Goal: Information Seeking & Learning: Check status

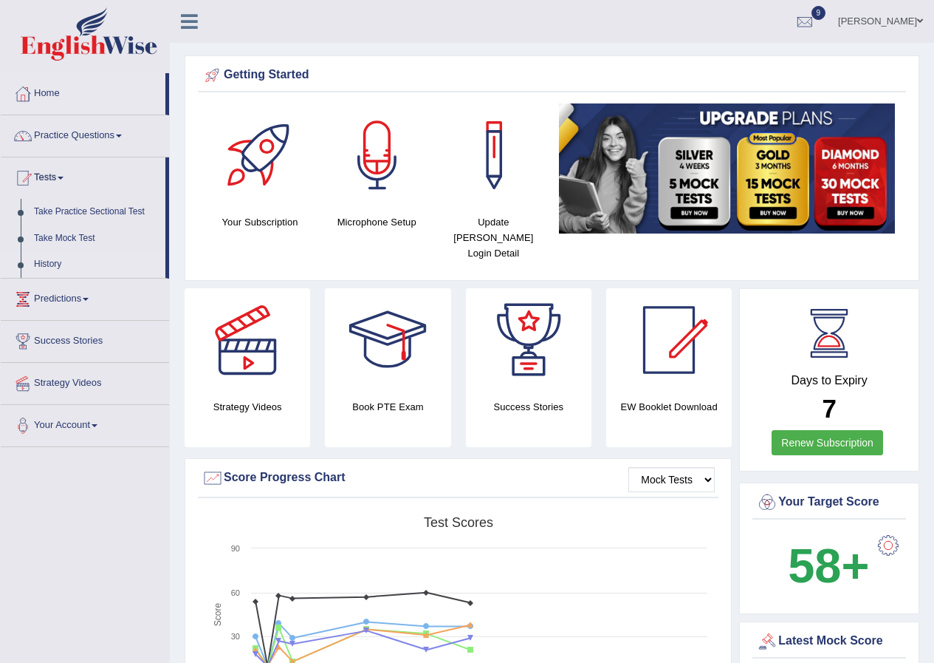
click at [63, 261] on link "History" at bounding box center [96, 264] width 138 height 27
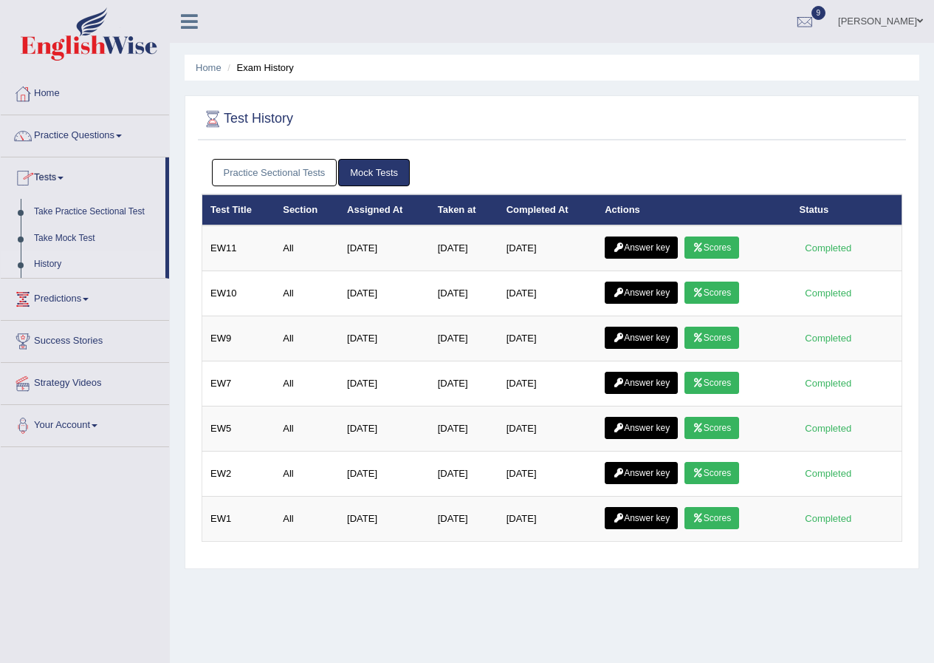
click at [64, 177] on span at bounding box center [61, 178] width 6 height 3
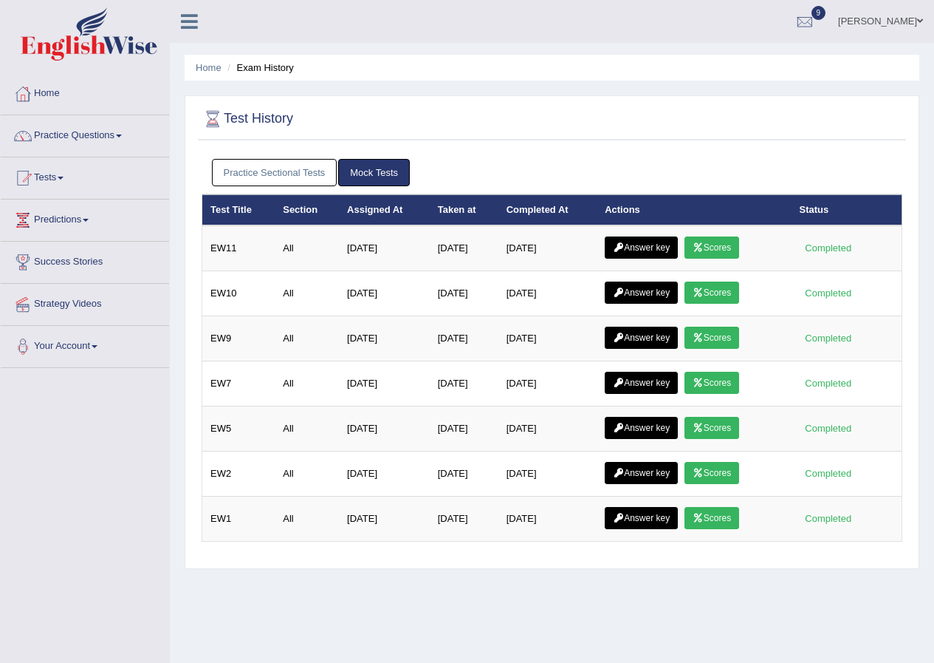
click at [64, 177] on span at bounding box center [61, 178] width 6 height 3
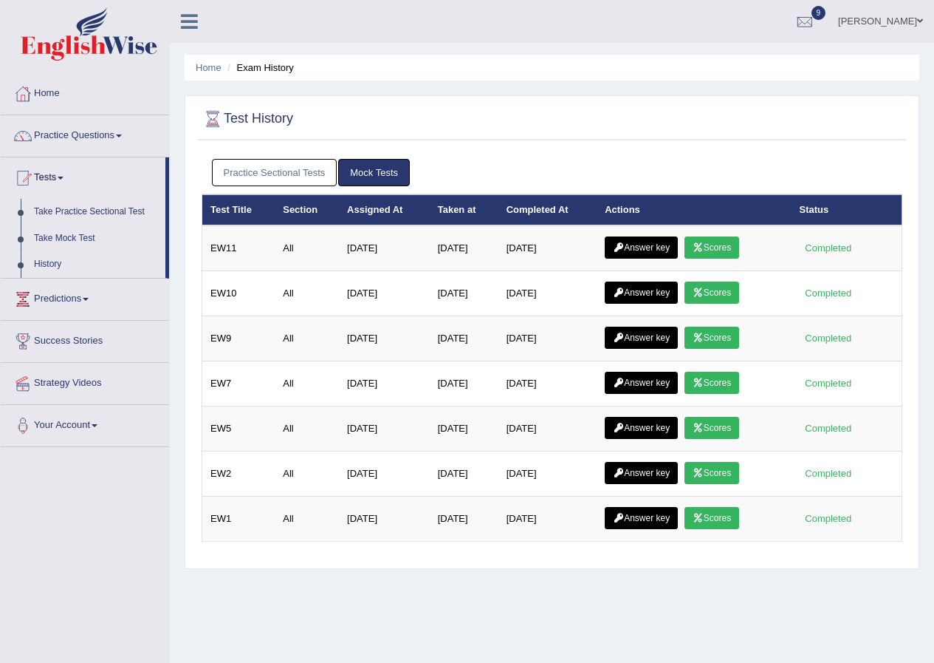
click at [54, 261] on link "History" at bounding box center [96, 264] width 138 height 27
click at [296, 173] on link "Practice Sectional Tests" at bounding box center [275, 172] width 126 height 27
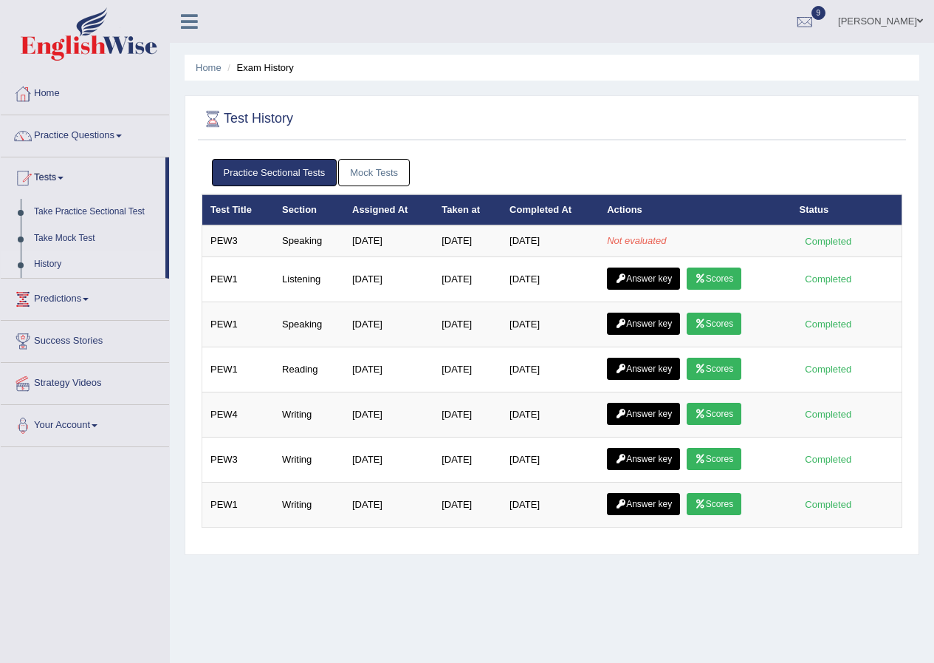
click at [381, 177] on link "Mock Tests" at bounding box center [374, 172] width 72 height 27
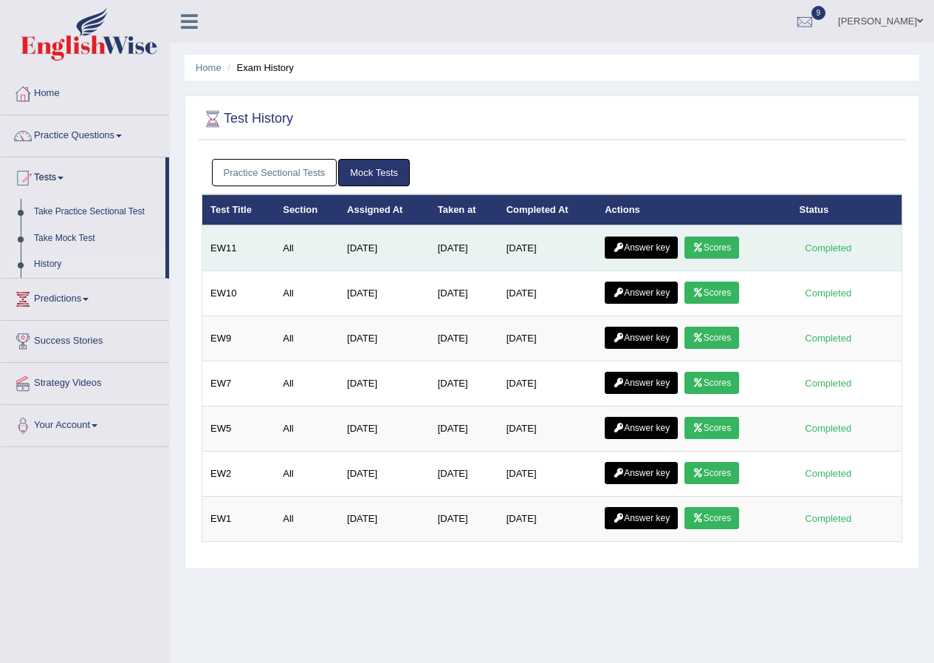
click at [728, 246] on link "Scores" at bounding box center [712, 247] width 55 height 22
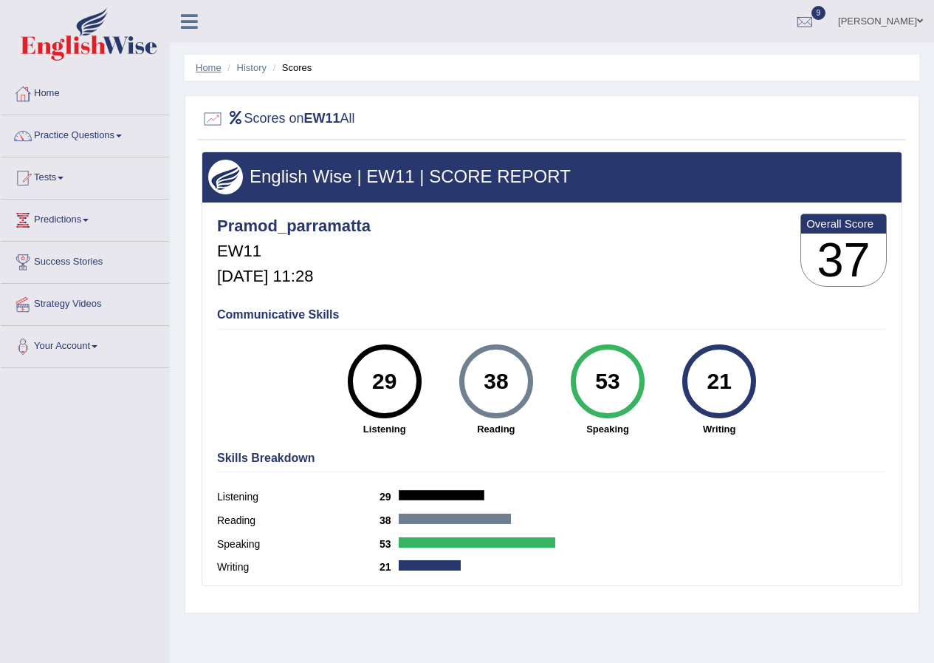
click at [213, 68] on link "Home" at bounding box center [209, 67] width 26 height 11
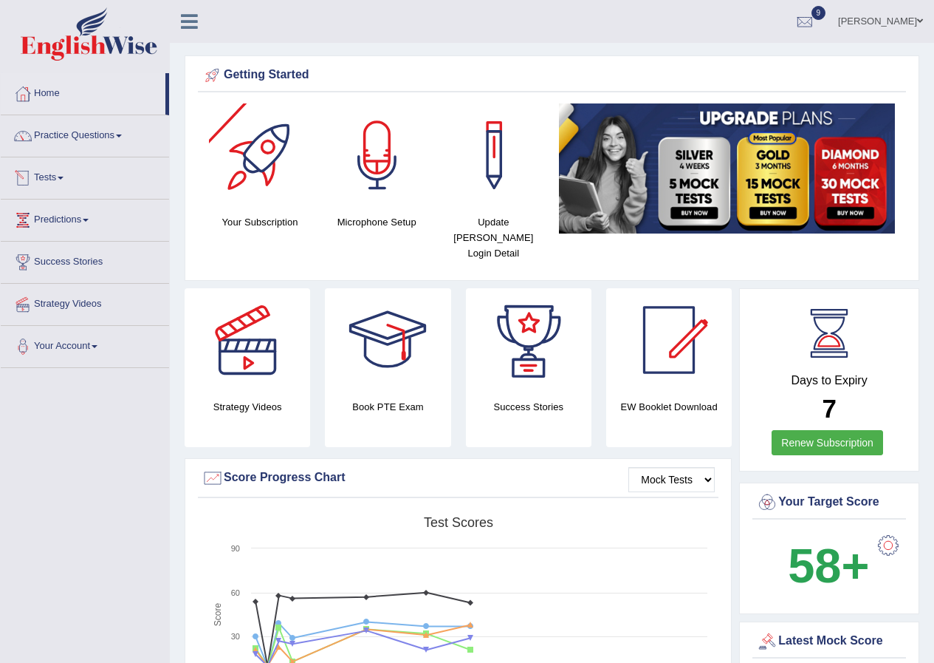
click at [59, 174] on link "Tests" at bounding box center [85, 175] width 168 height 37
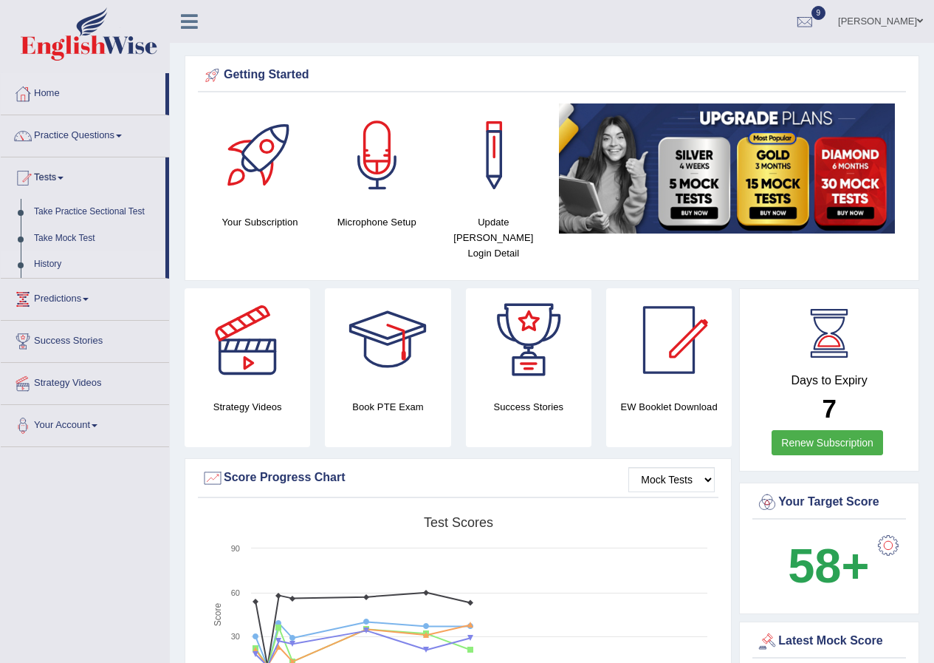
click at [58, 260] on link "History" at bounding box center [96, 264] width 138 height 27
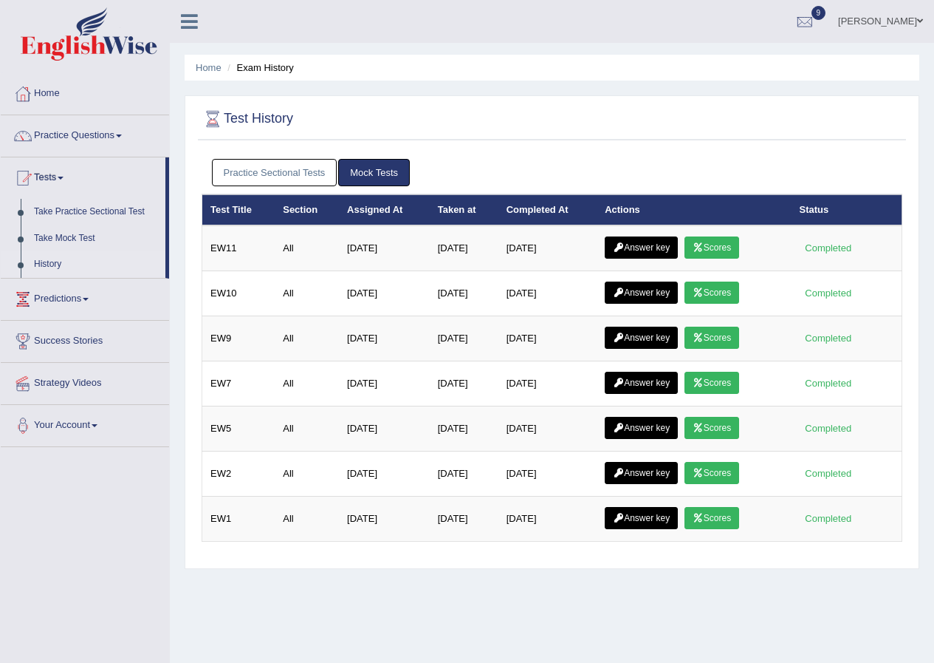
click at [298, 177] on link "Practice Sectional Tests" at bounding box center [275, 172] width 126 height 27
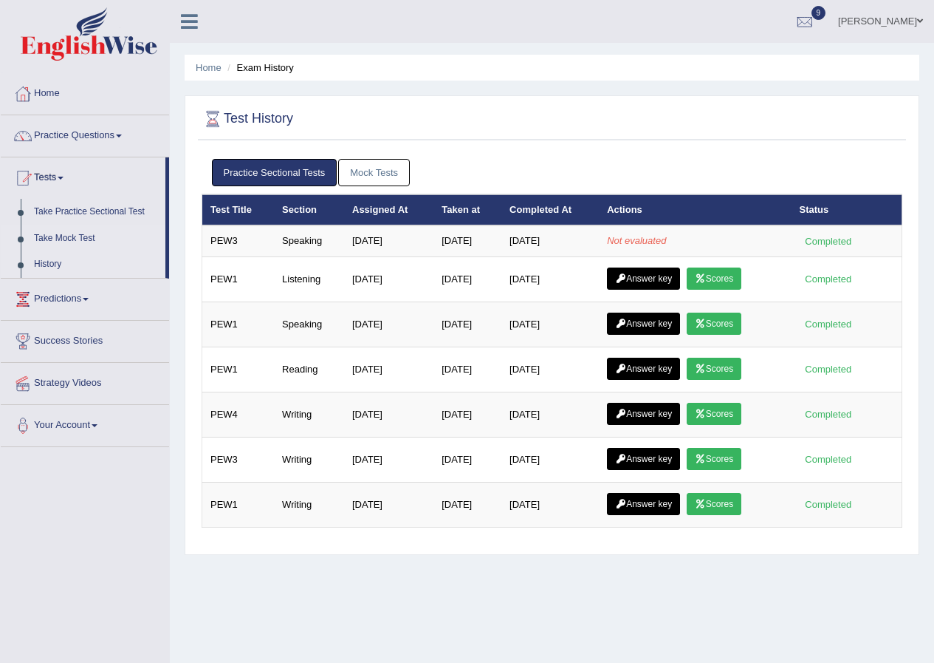
click at [78, 239] on link "Take Mock Test" at bounding box center [96, 238] width 138 height 27
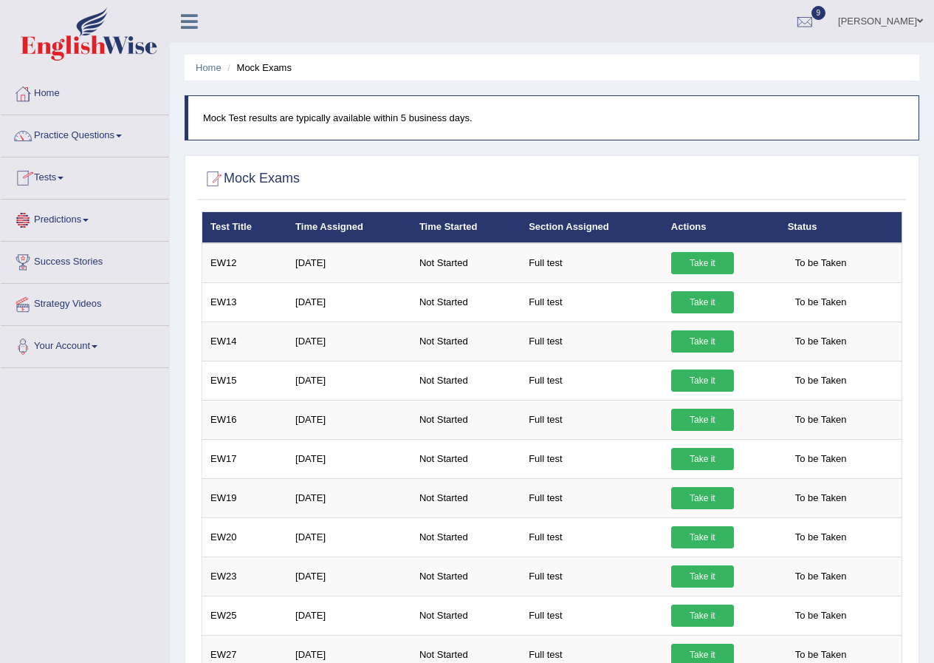
click at [65, 179] on link "Tests" at bounding box center [85, 175] width 168 height 37
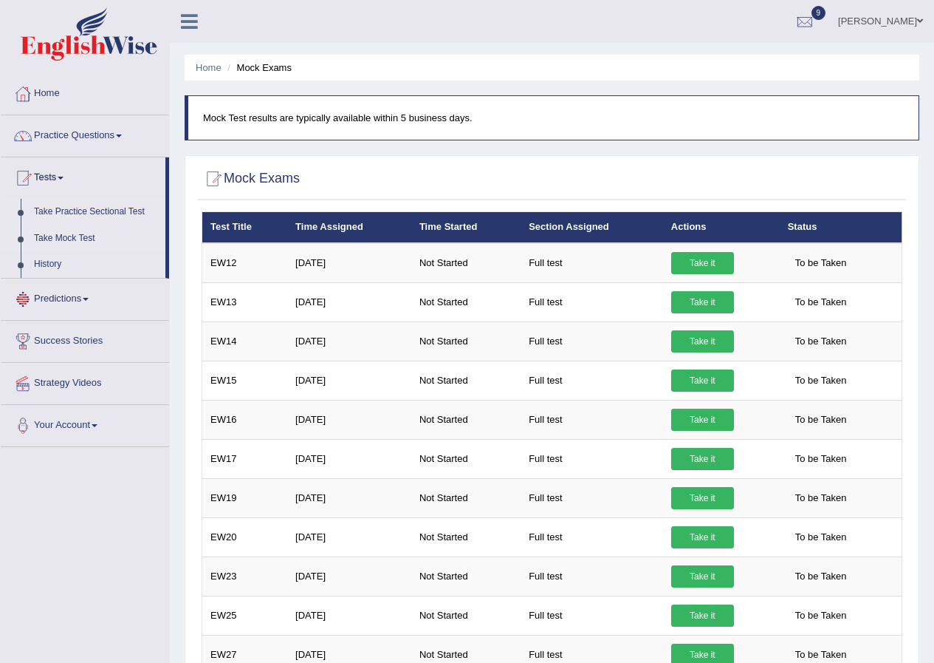
click at [81, 211] on link "Take Practice Sectional Test" at bounding box center [96, 212] width 138 height 27
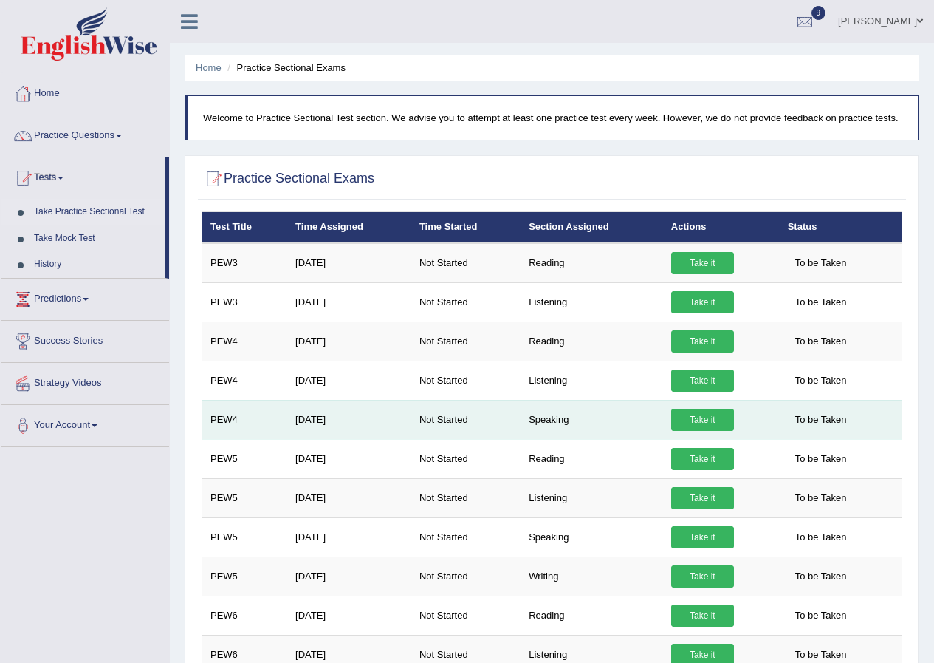
click at [694, 420] on link "Take it" at bounding box center [702, 419] width 63 height 22
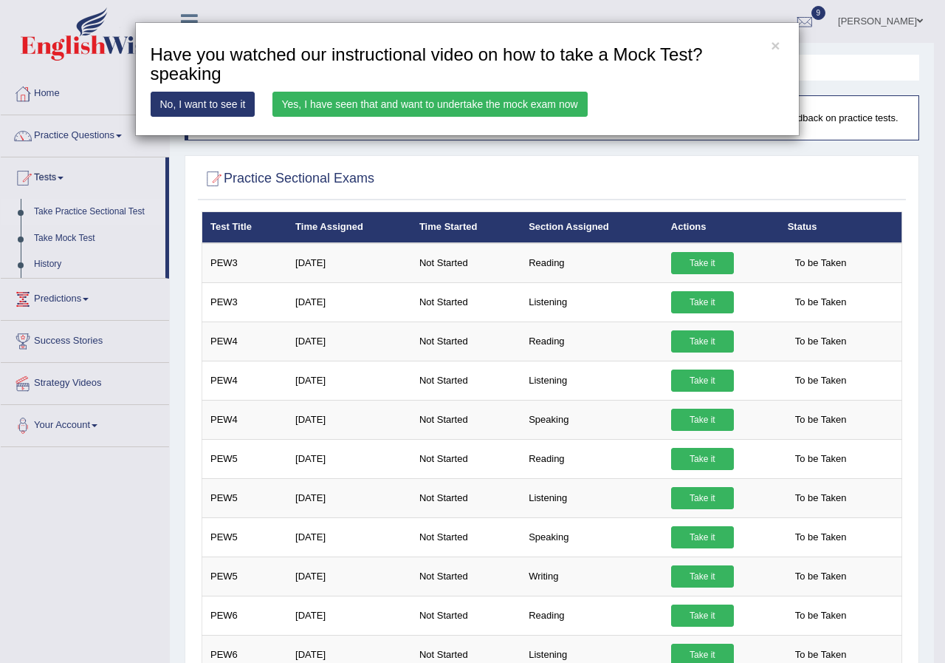
click at [518, 105] on link "Yes, I have seen that and want to undertake the mock exam now" at bounding box center [430, 104] width 315 height 25
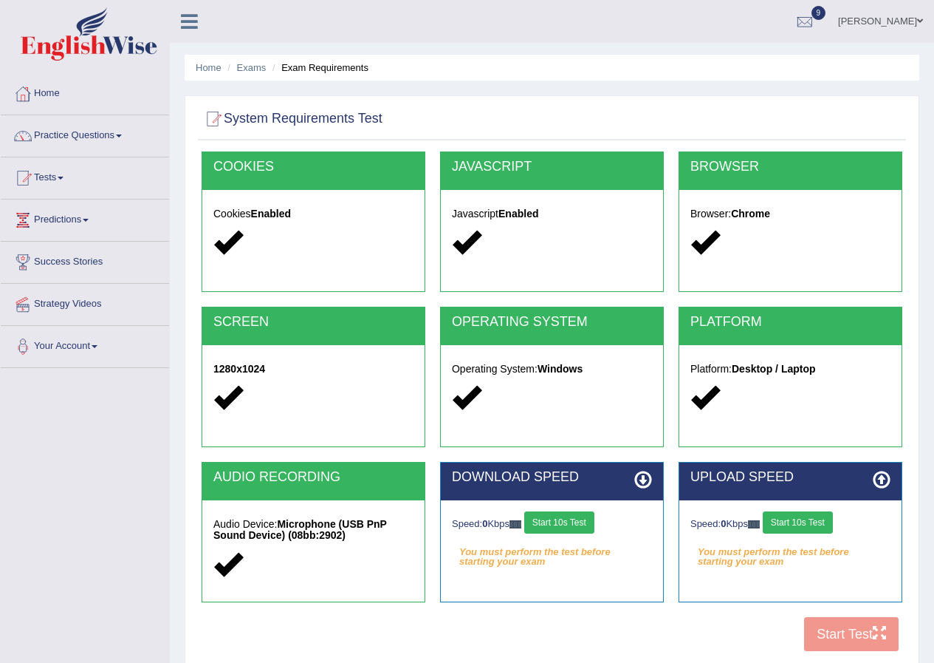
click at [880, 482] on icon at bounding box center [882, 479] width 18 height 18
click at [573, 520] on button "Start 10s Test" at bounding box center [559, 522] width 70 height 22
click at [789, 524] on div "Speed: 0 Kbps Start 10s Test" at bounding box center [791, 524] width 200 height 26
click at [808, 525] on button "Start 10s Test" at bounding box center [798, 522] width 70 height 22
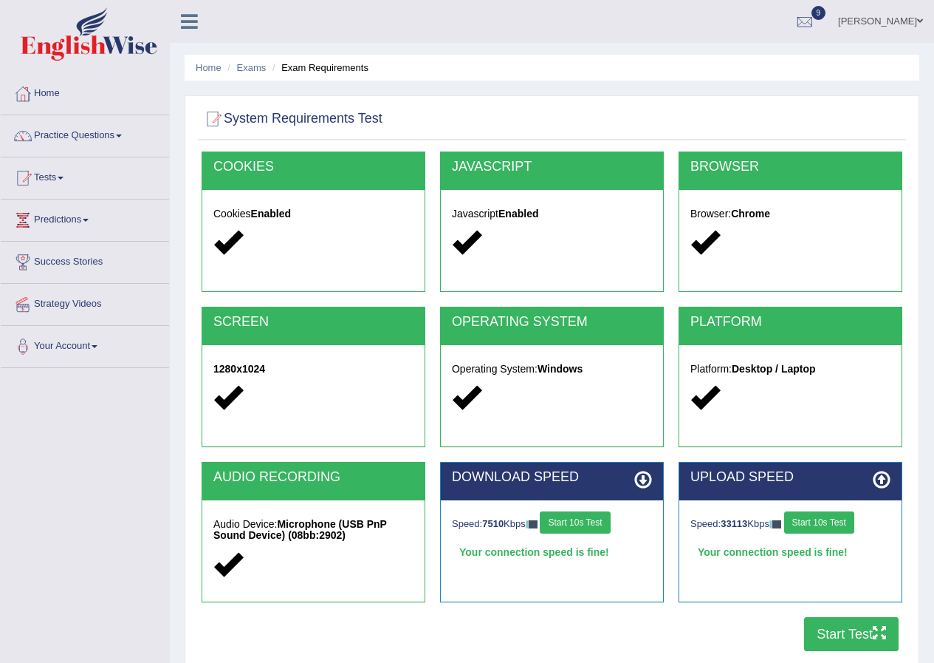
click at [600, 524] on button "Start 10s Test" at bounding box center [575, 522] width 70 height 22
click at [855, 636] on button "Start Test" at bounding box center [851, 634] width 95 height 34
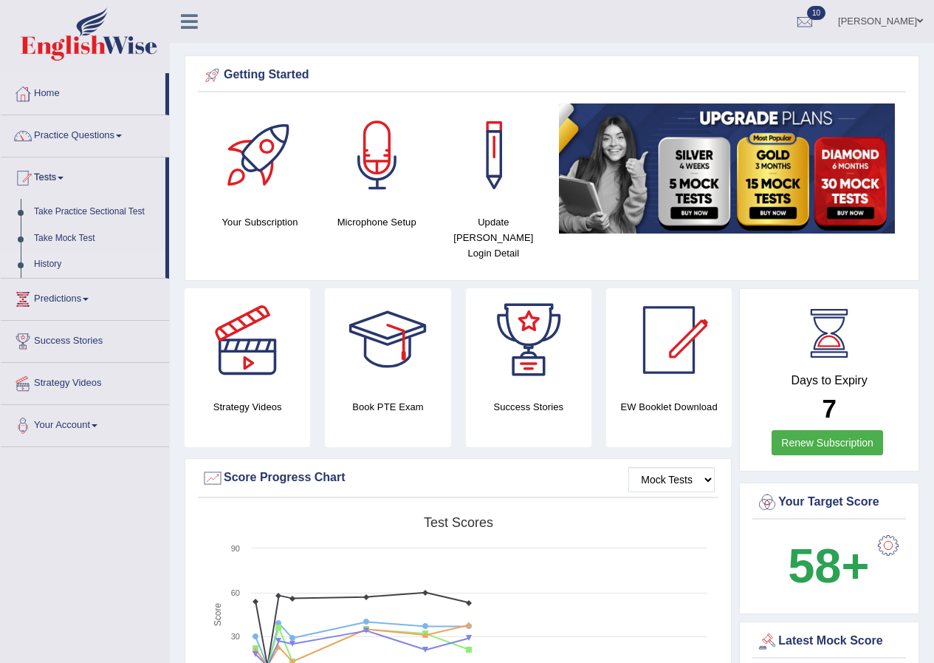
click at [55, 259] on link "History" at bounding box center [96, 264] width 138 height 27
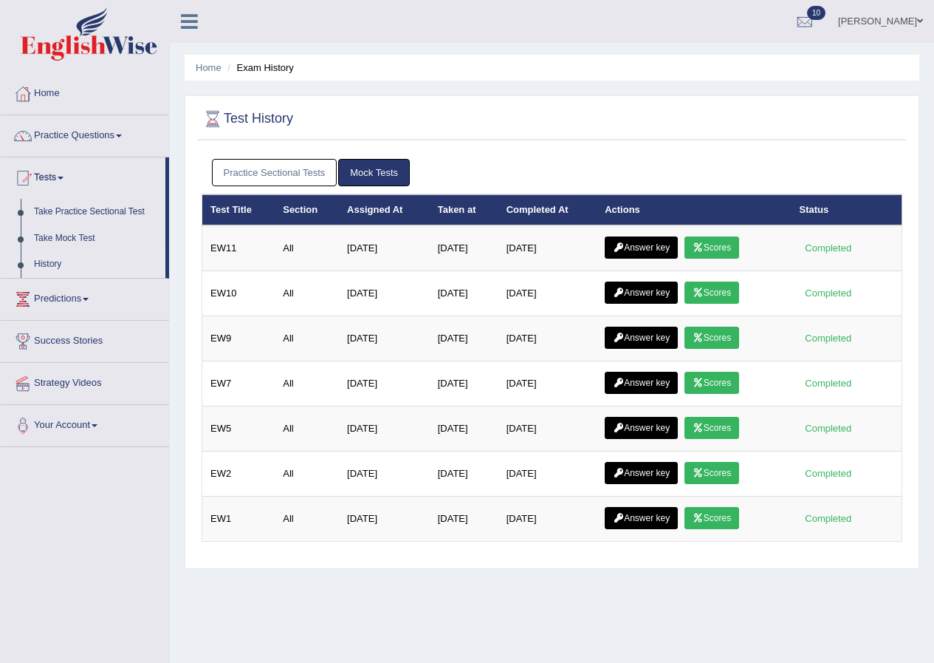
click at [297, 174] on link "Practice Sectional Tests" at bounding box center [275, 172] width 126 height 27
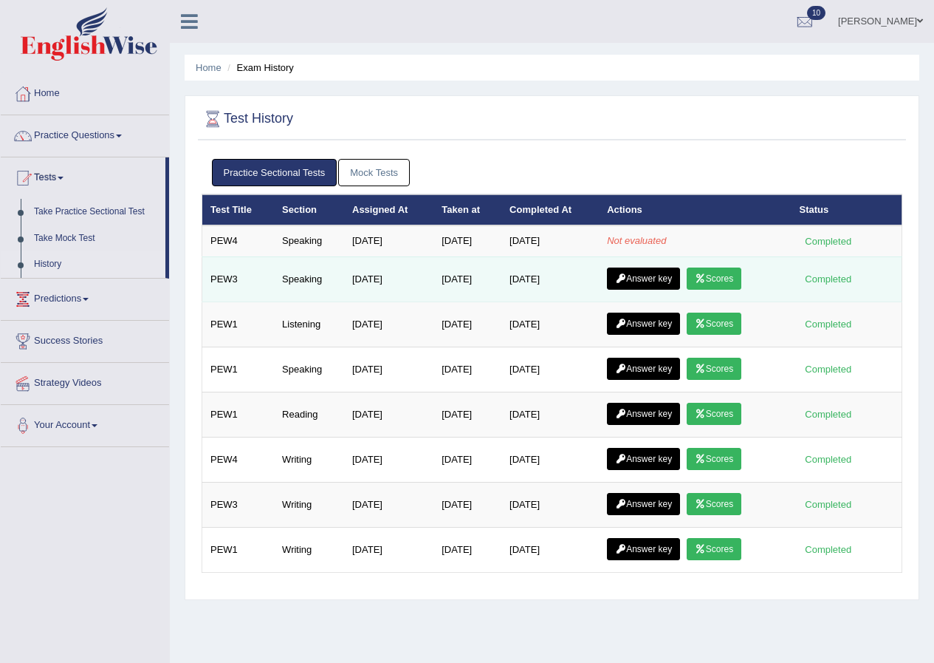
click at [723, 284] on link "Scores" at bounding box center [714, 278] width 55 height 22
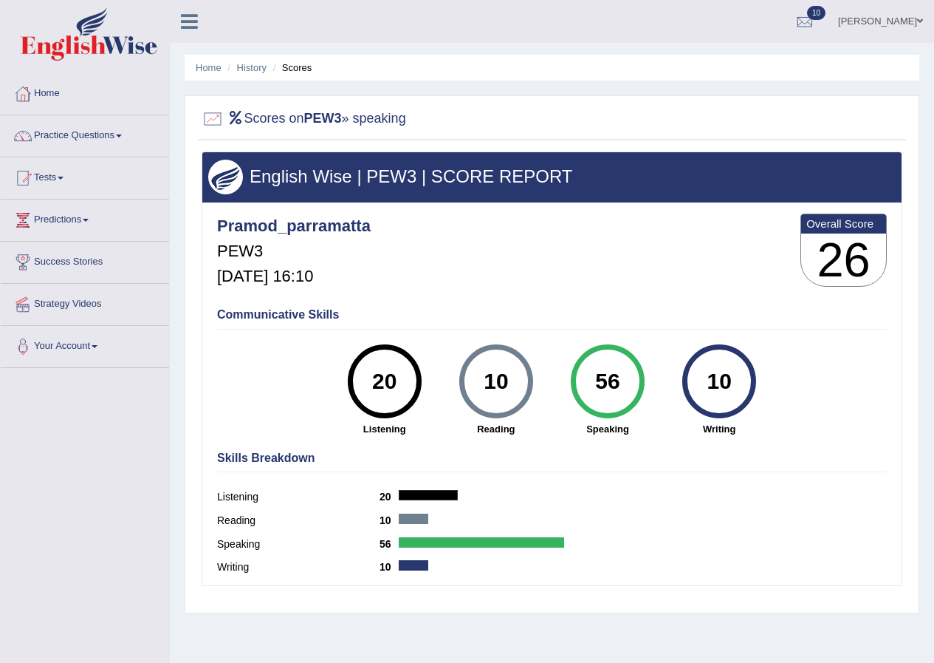
click at [122, 134] on link "Practice Questions" at bounding box center [85, 133] width 168 height 37
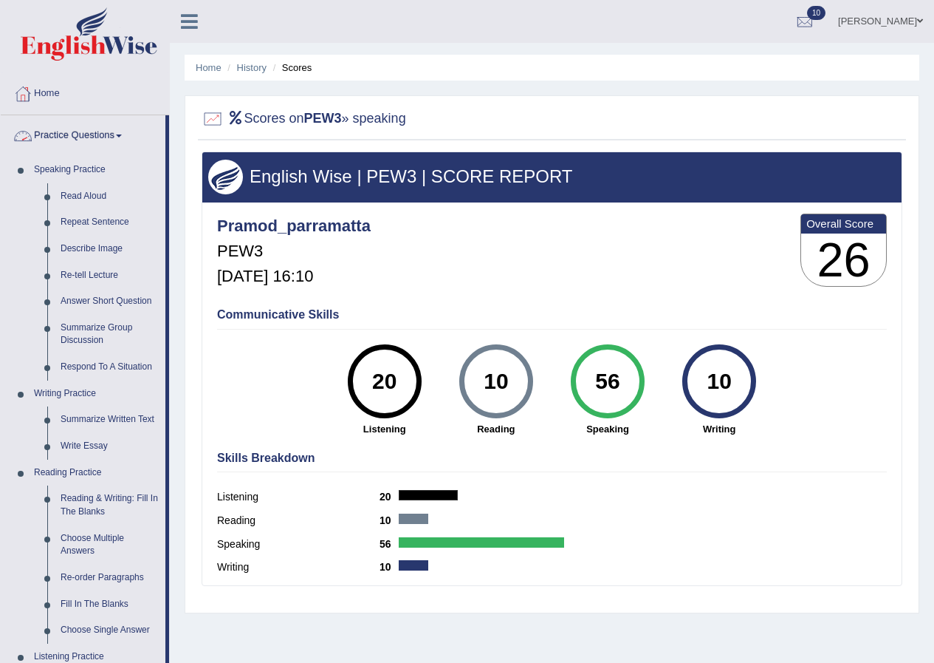
click at [122, 135] on span at bounding box center [119, 135] width 6 height 3
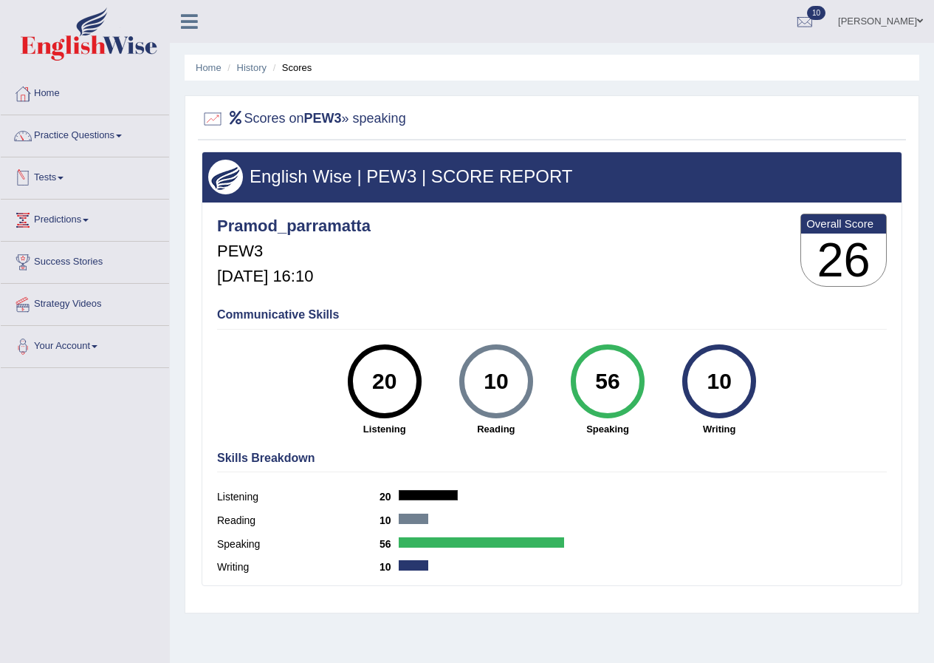
click at [64, 179] on span at bounding box center [61, 178] width 6 height 3
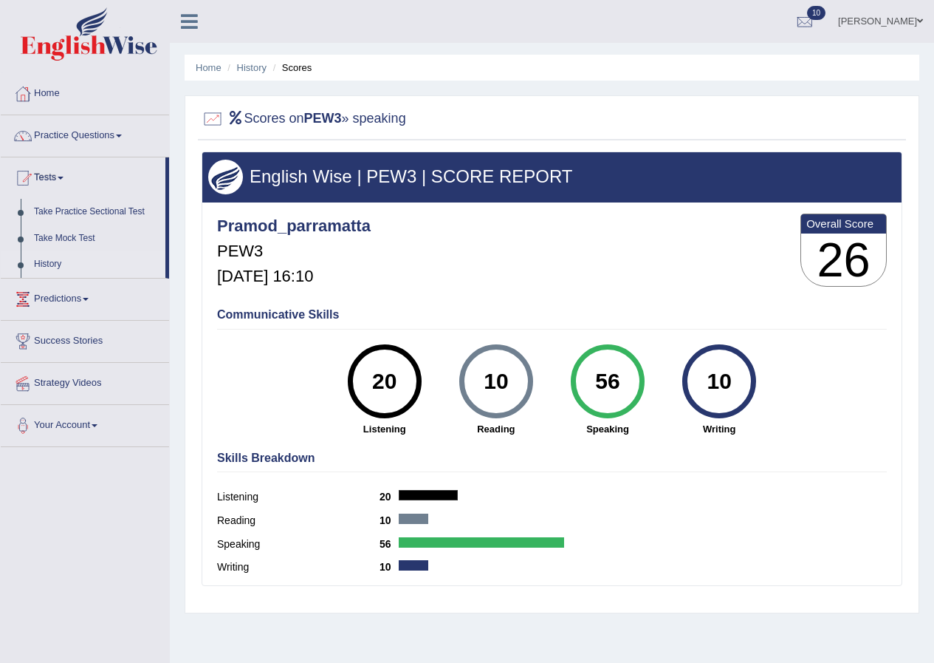
click at [49, 260] on link "History" at bounding box center [96, 264] width 138 height 27
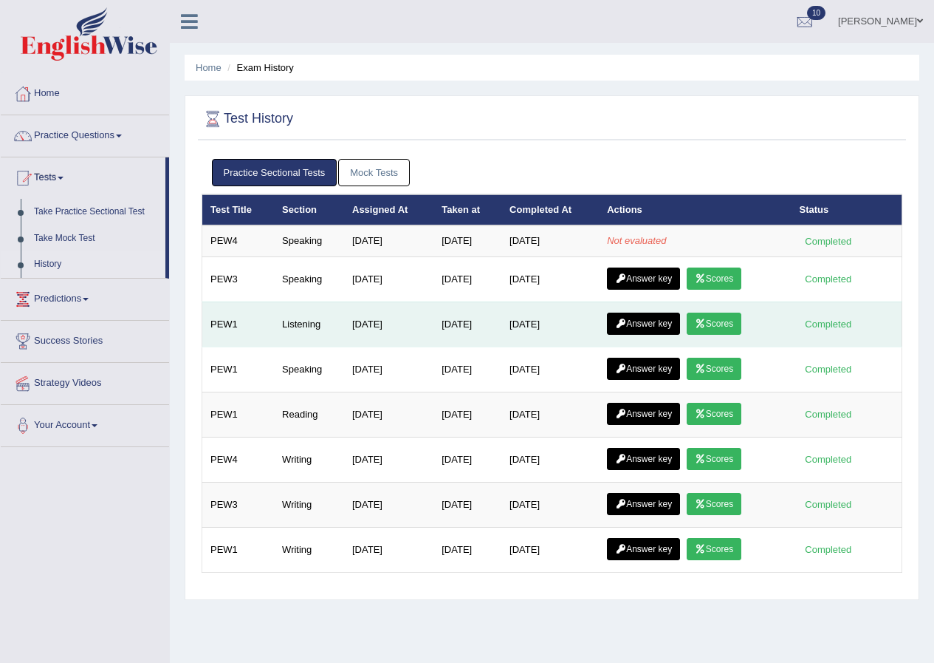
click at [725, 321] on link "Scores" at bounding box center [714, 323] width 55 height 22
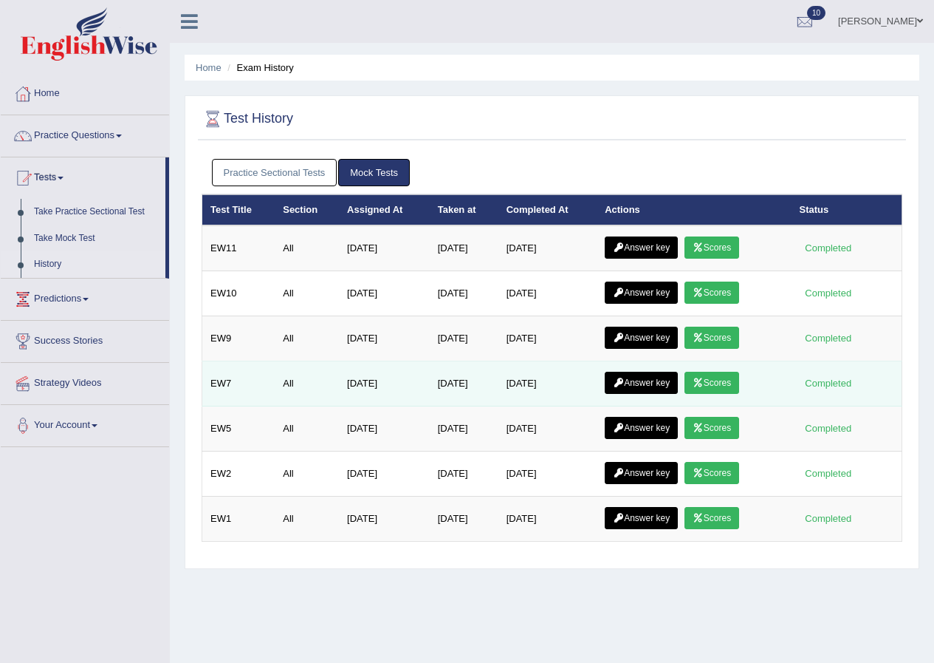
click at [732, 384] on link "Scores" at bounding box center [712, 383] width 55 height 22
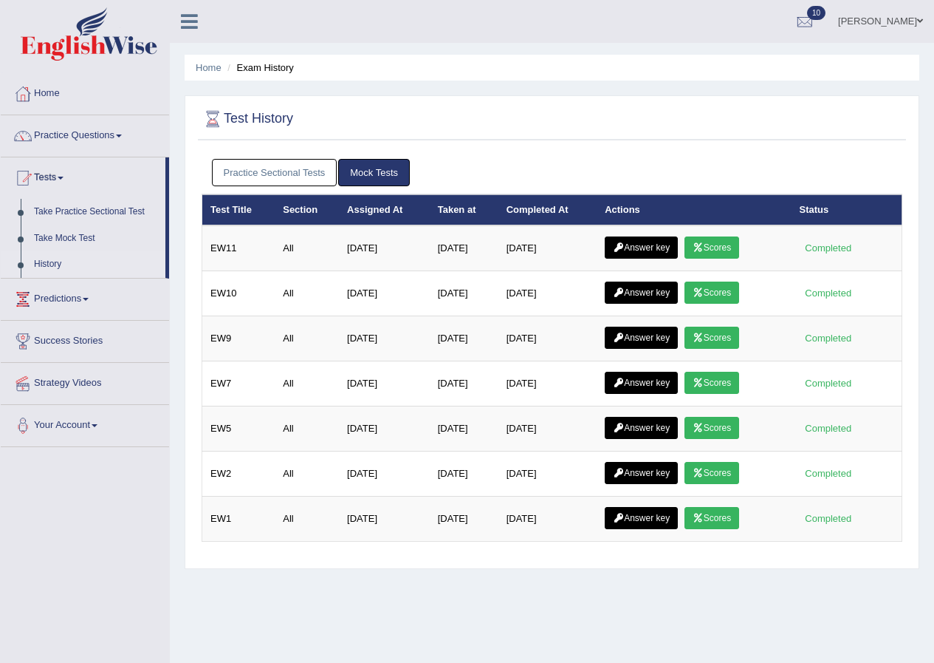
click at [304, 175] on link "Practice Sectional Tests" at bounding box center [275, 172] width 126 height 27
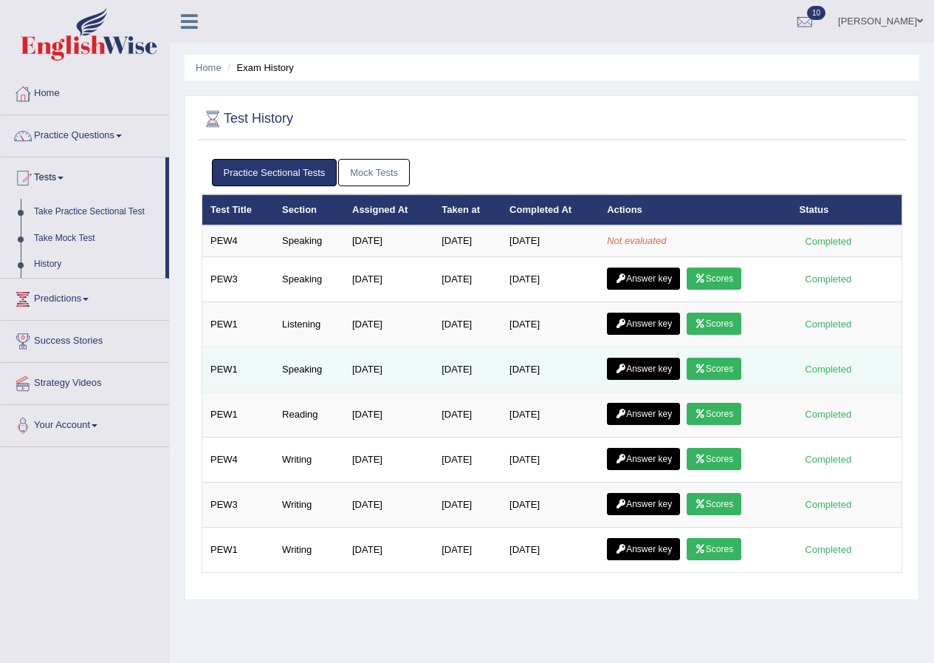
click at [730, 366] on link "Scores" at bounding box center [714, 368] width 55 height 22
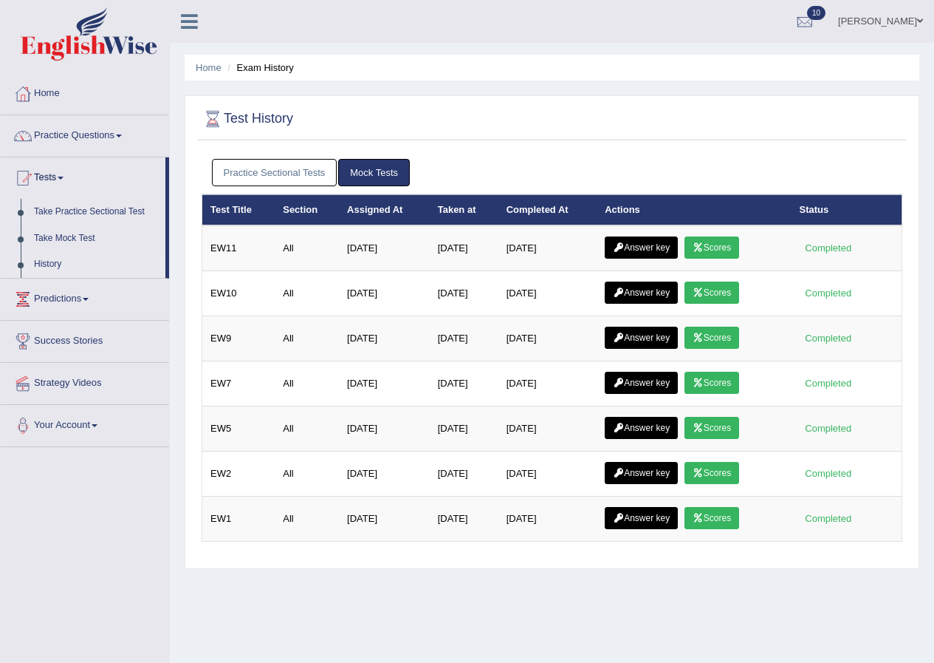
click at [303, 168] on link "Practice Sectional Tests" at bounding box center [275, 172] width 126 height 27
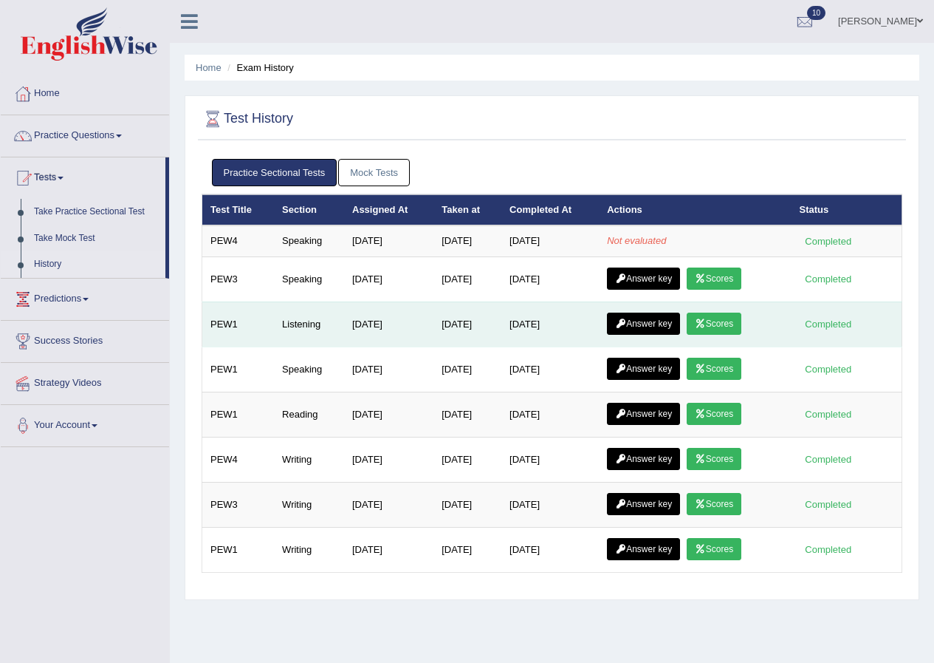
click at [730, 321] on link "Scores" at bounding box center [714, 323] width 55 height 22
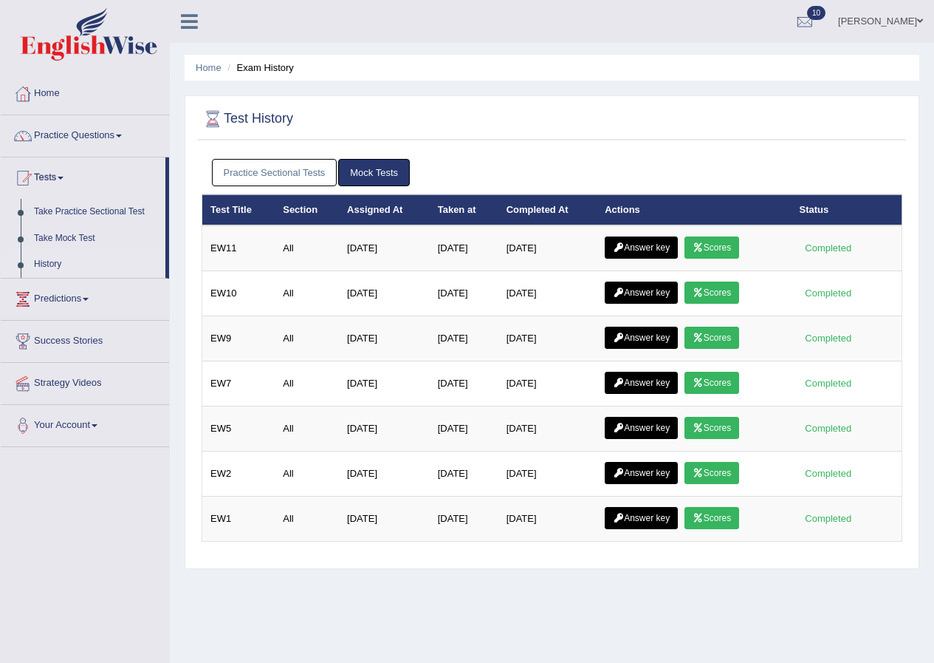
drag, startPoint x: 301, startPoint y: 174, endPoint x: 354, endPoint y: 204, distance: 60.6
click at [303, 175] on link "Practice Sectional Tests" at bounding box center [275, 172] width 126 height 27
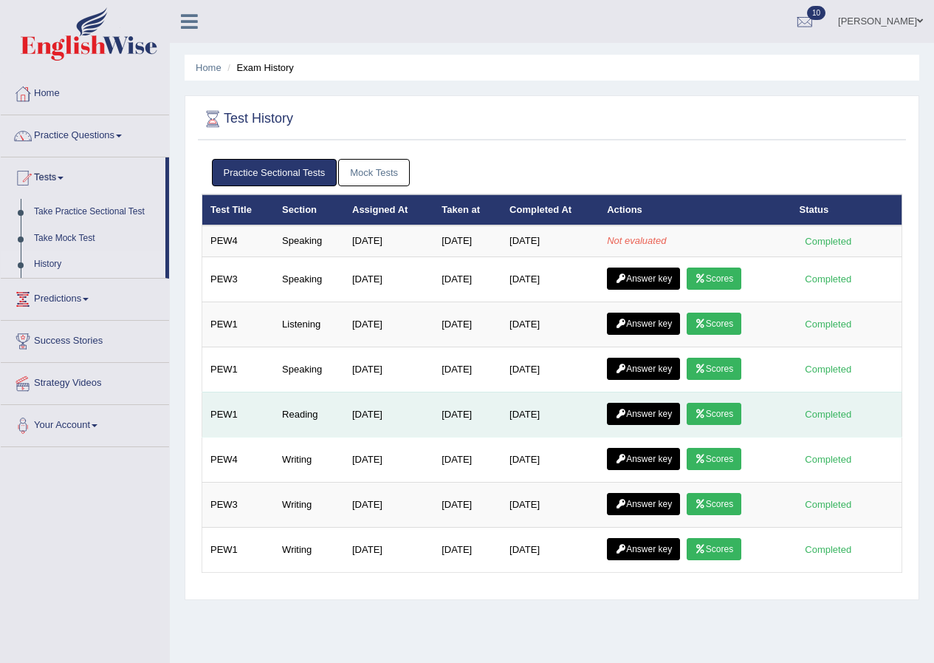
click at [737, 408] on link "Scores" at bounding box center [714, 414] width 55 height 22
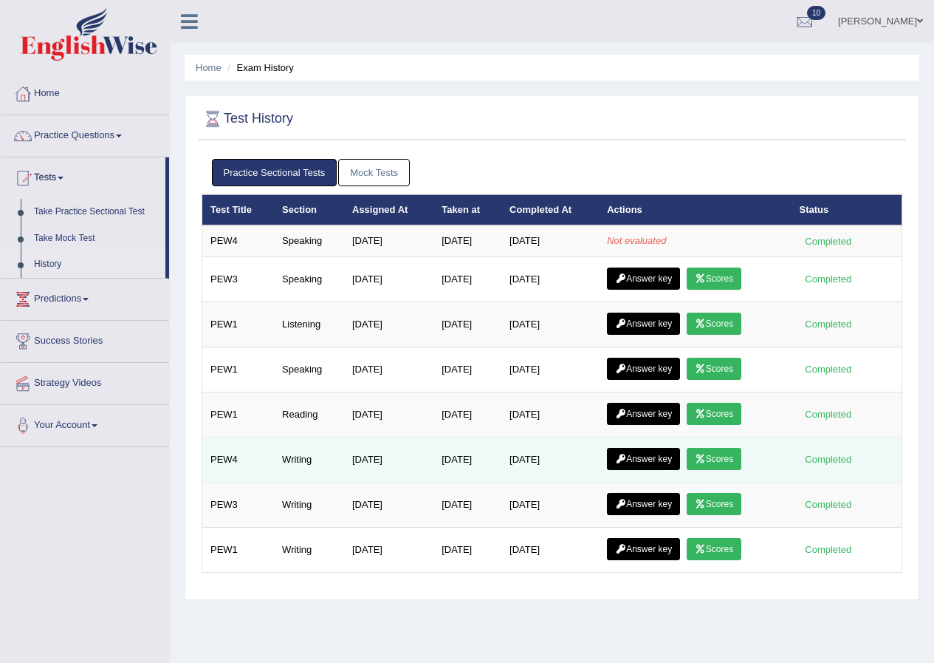
click at [730, 461] on link "Scores" at bounding box center [714, 459] width 55 height 22
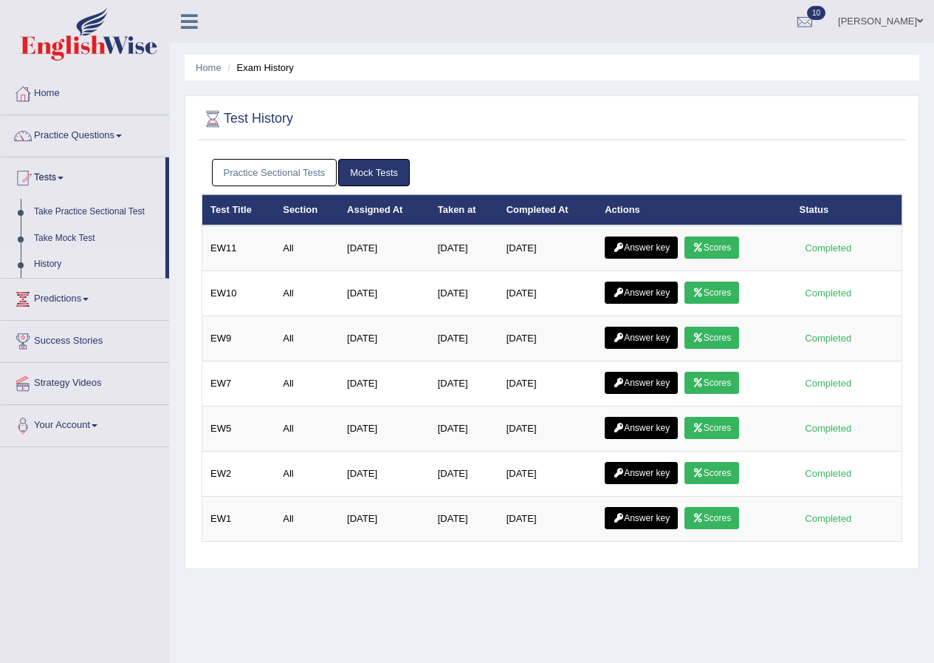
click at [297, 171] on link "Practice Sectional Tests" at bounding box center [275, 172] width 126 height 27
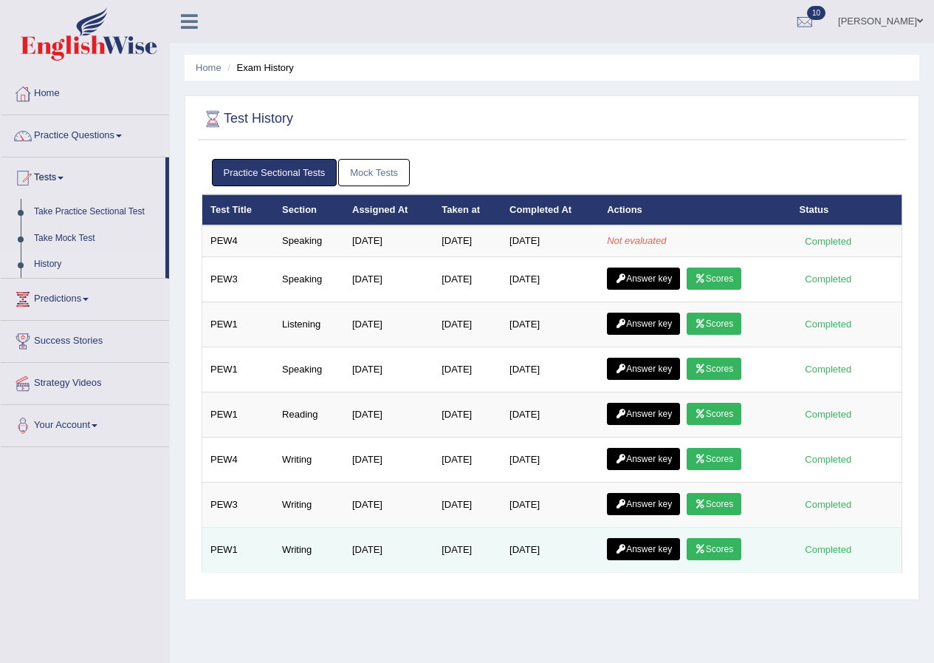
click at [716, 550] on link "Scores" at bounding box center [714, 549] width 55 height 22
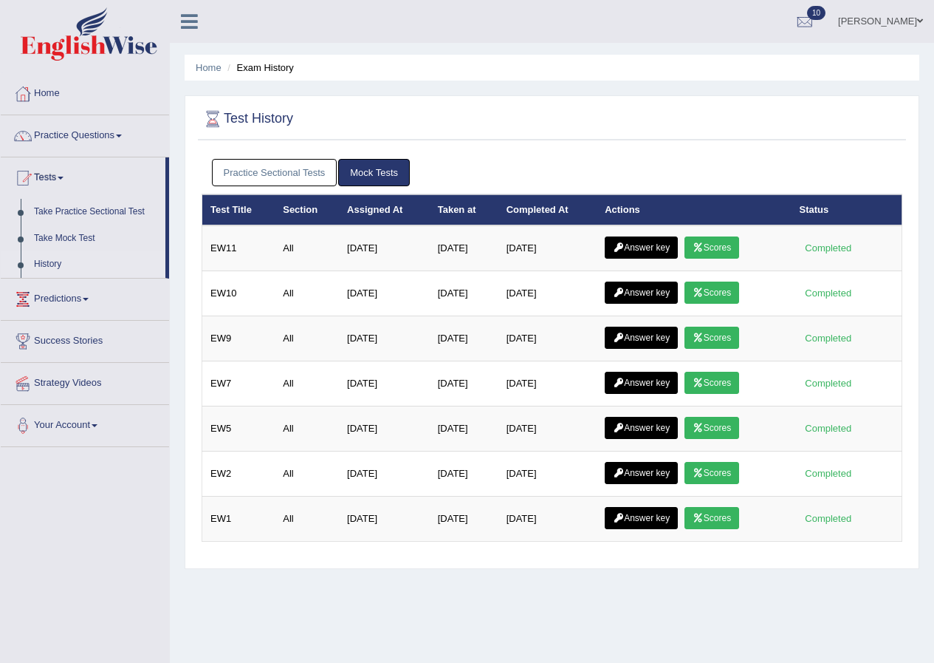
drag, startPoint x: 283, startPoint y: 165, endPoint x: 305, endPoint y: 174, distance: 23.9
click at [284, 167] on link "Practice Sectional Tests" at bounding box center [275, 172] width 126 height 27
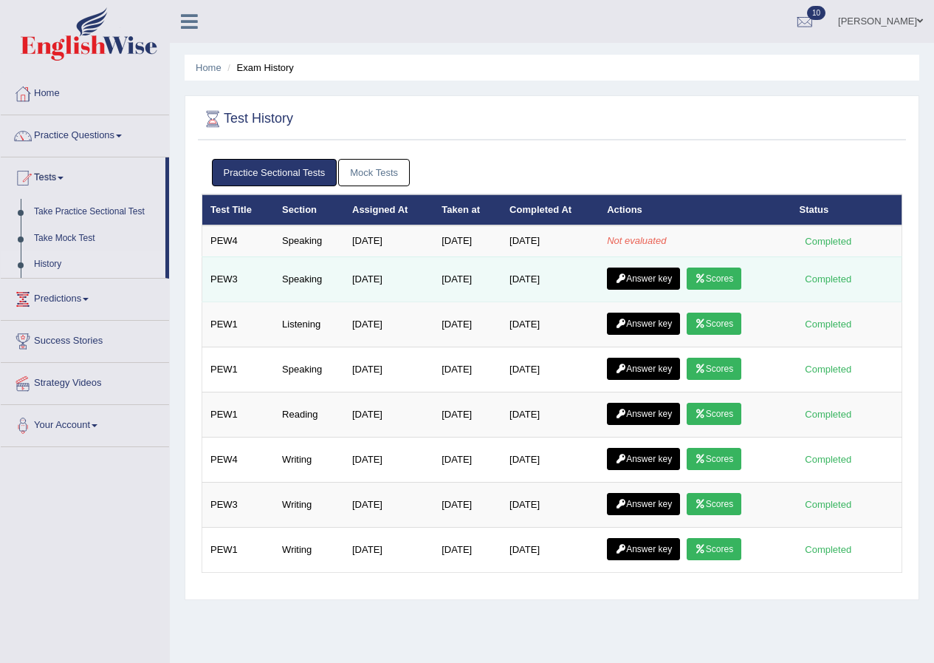
click at [735, 278] on link "Scores" at bounding box center [714, 278] width 55 height 22
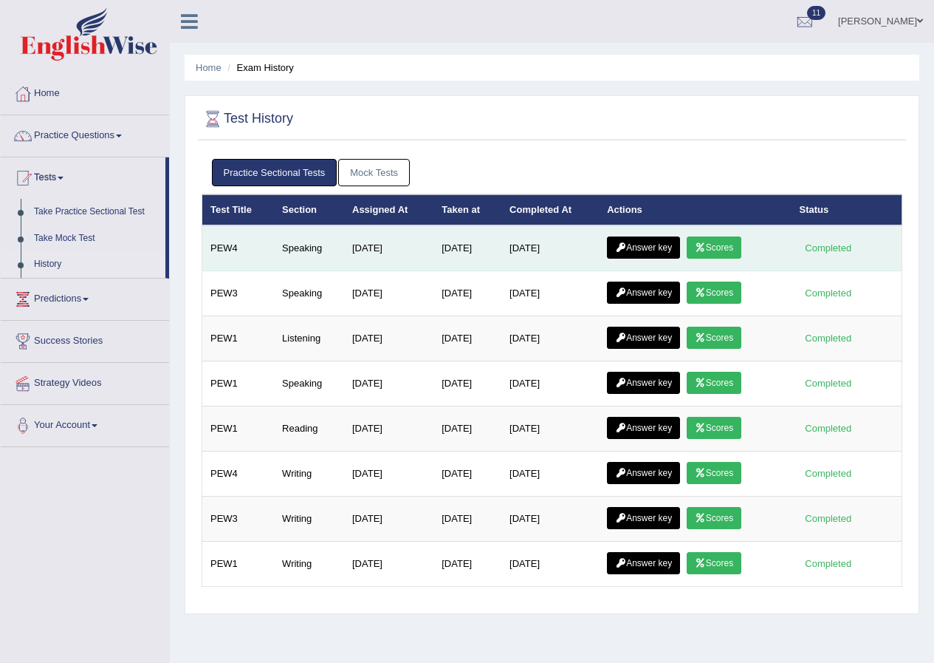
click at [727, 246] on link "Scores" at bounding box center [714, 247] width 55 height 22
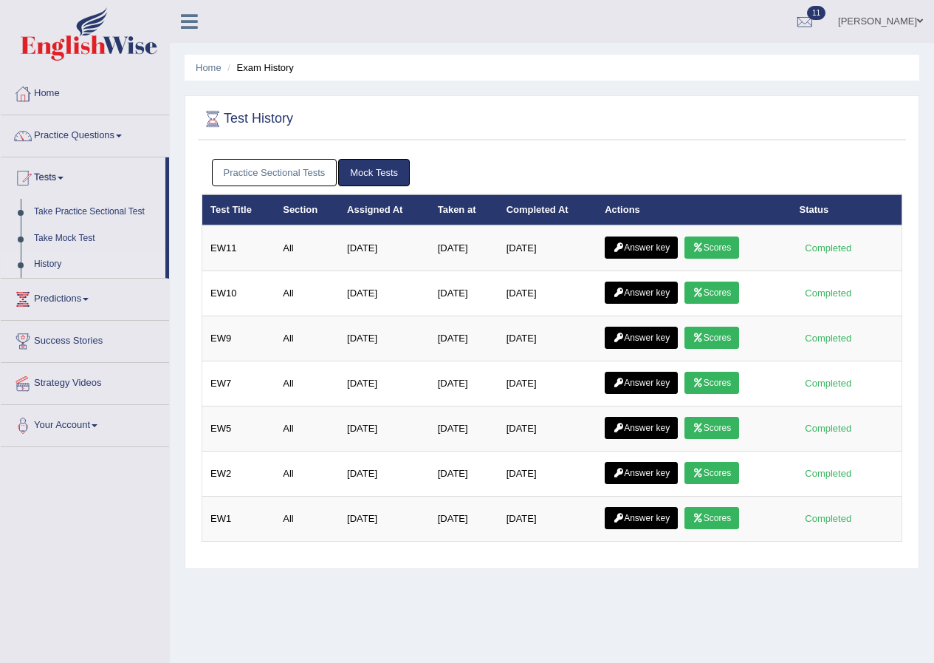
click at [286, 174] on link "Practice Sectional Tests" at bounding box center [275, 172] width 126 height 27
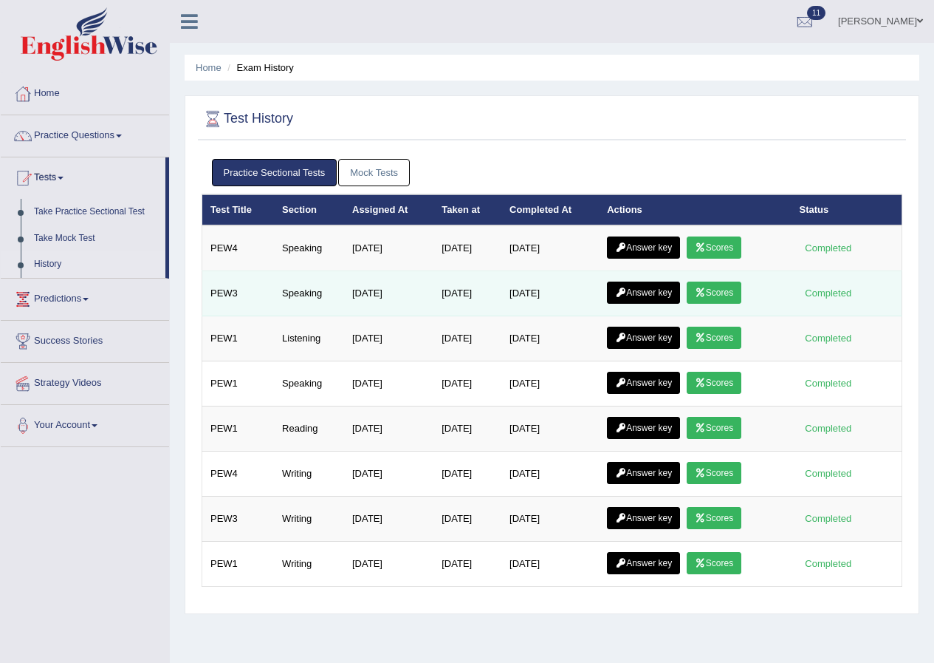
click at [726, 292] on link "Scores" at bounding box center [714, 292] width 55 height 22
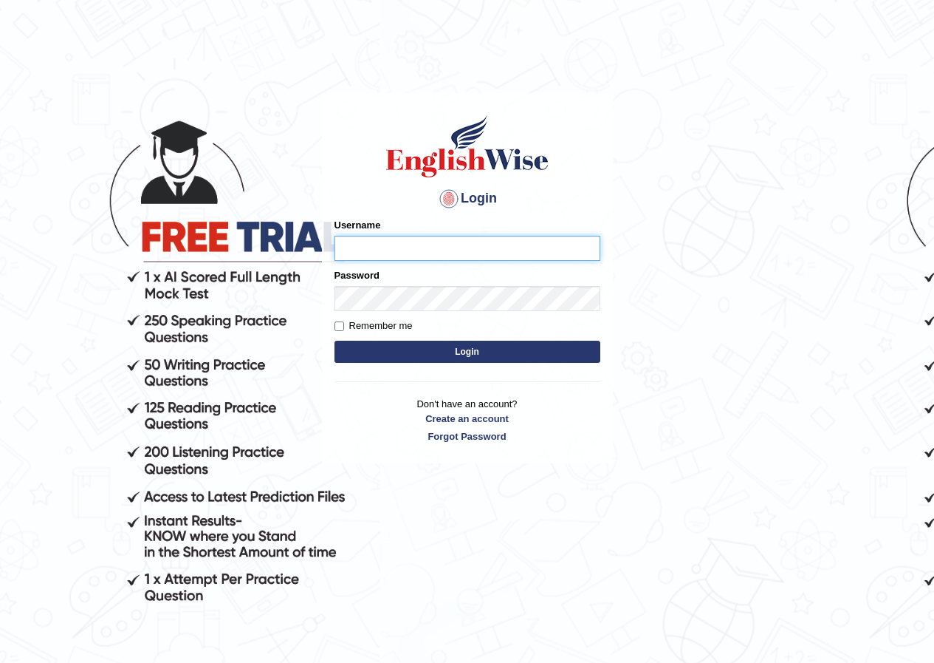
click at [474, 248] on input "Username" at bounding box center [468, 248] width 266 height 25
type input "pramod_parramatta"
click at [473, 357] on button "Login" at bounding box center [468, 352] width 266 height 22
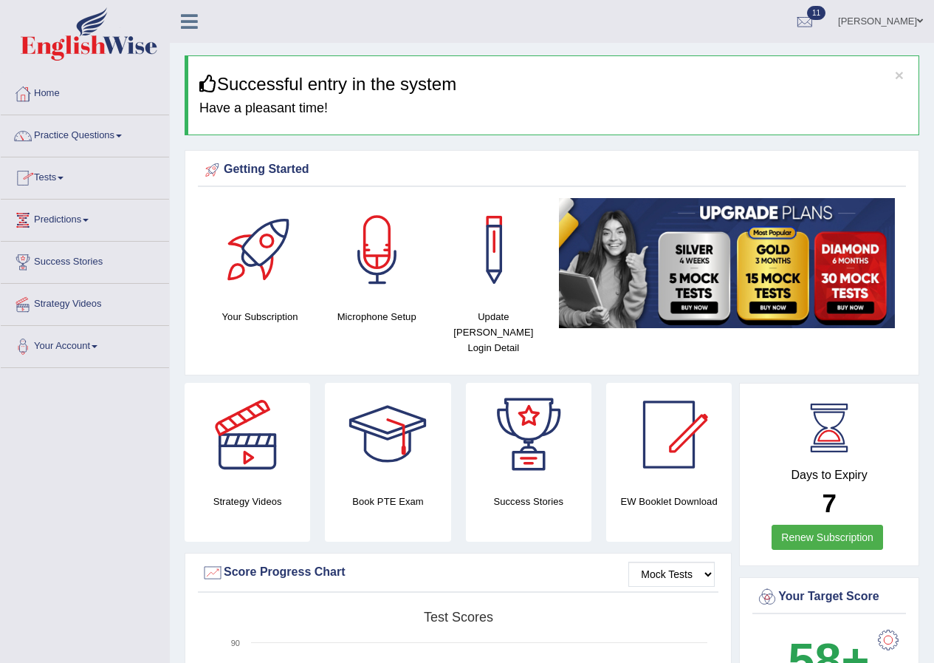
click at [62, 177] on link "Tests" at bounding box center [85, 175] width 168 height 37
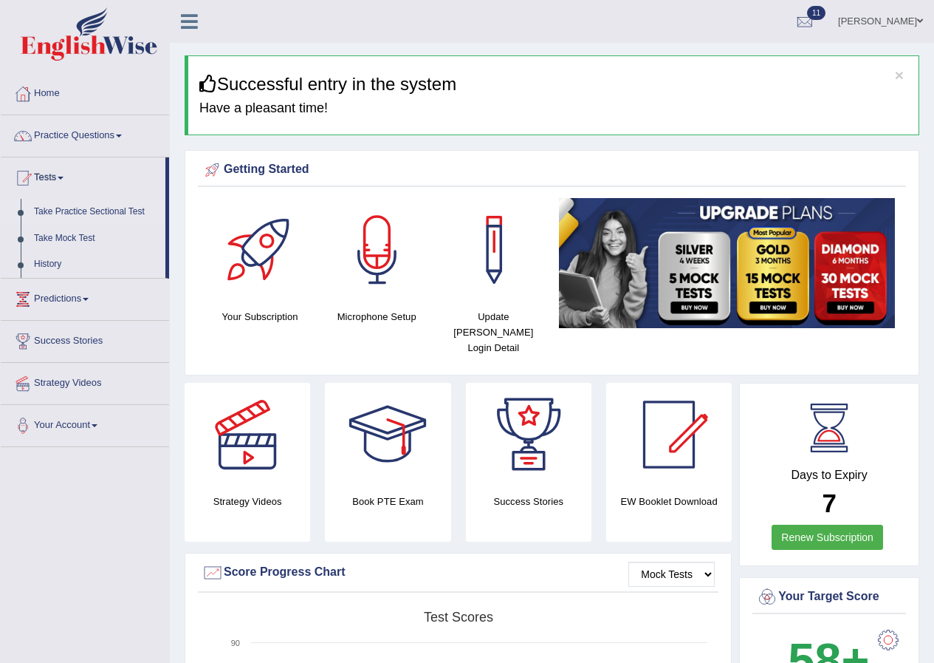
click at [106, 210] on link "Take Practice Sectional Test" at bounding box center [96, 212] width 138 height 27
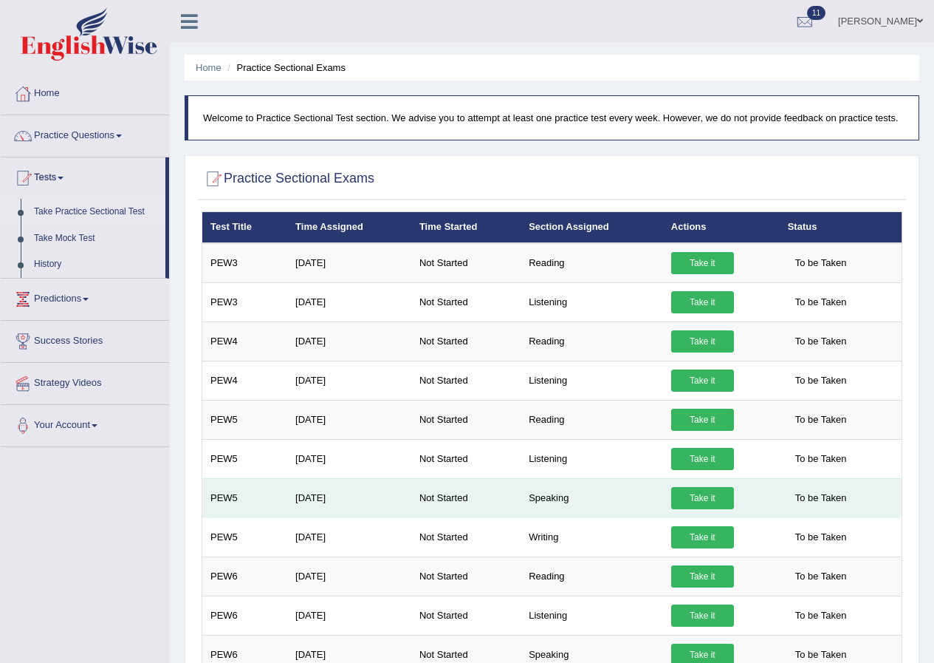
click at [716, 496] on link "Take it" at bounding box center [702, 498] width 63 height 22
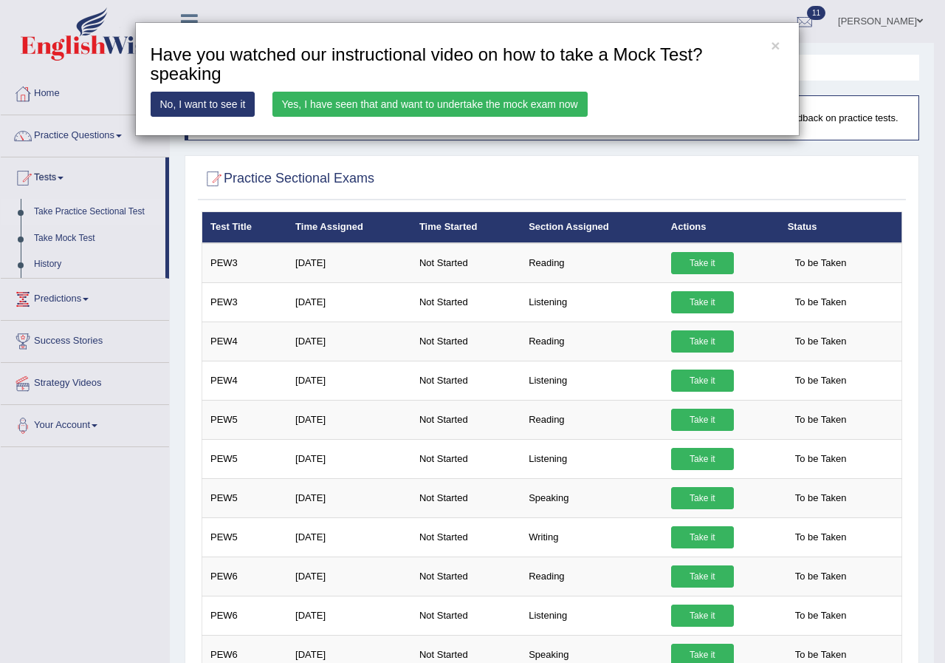
click at [494, 105] on link "Yes, I have seen that and want to undertake the mock exam now" at bounding box center [430, 104] width 315 height 25
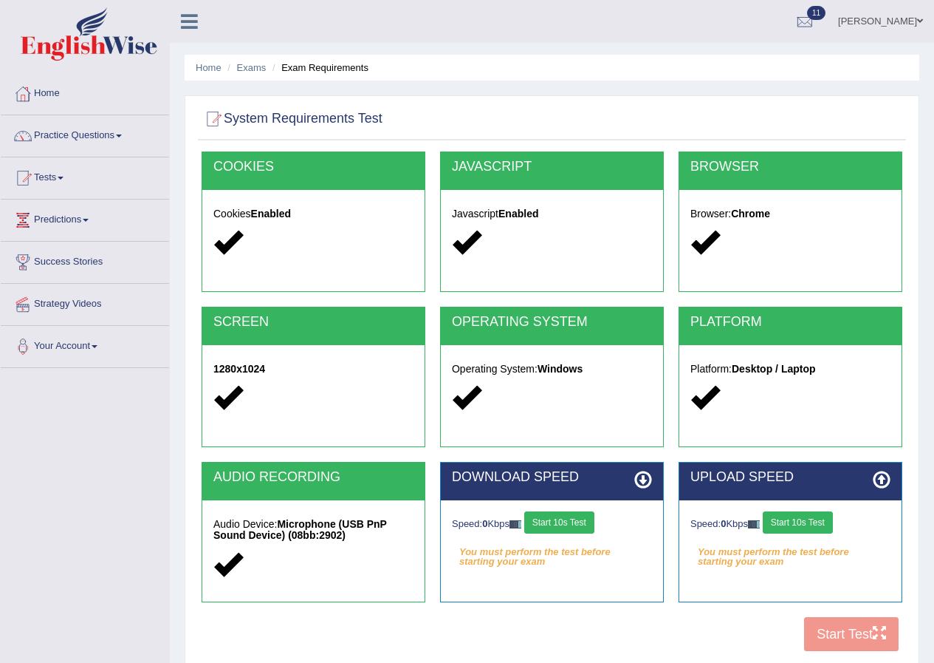
click at [648, 479] on icon at bounding box center [643, 479] width 18 height 18
click at [588, 520] on button "Start 10s Test" at bounding box center [559, 522] width 70 height 22
click at [801, 521] on div "Speed: 0 Kbps Start 10s Test" at bounding box center [791, 524] width 200 height 26
click at [800, 522] on button "Start 10s Test" at bounding box center [798, 522] width 70 height 22
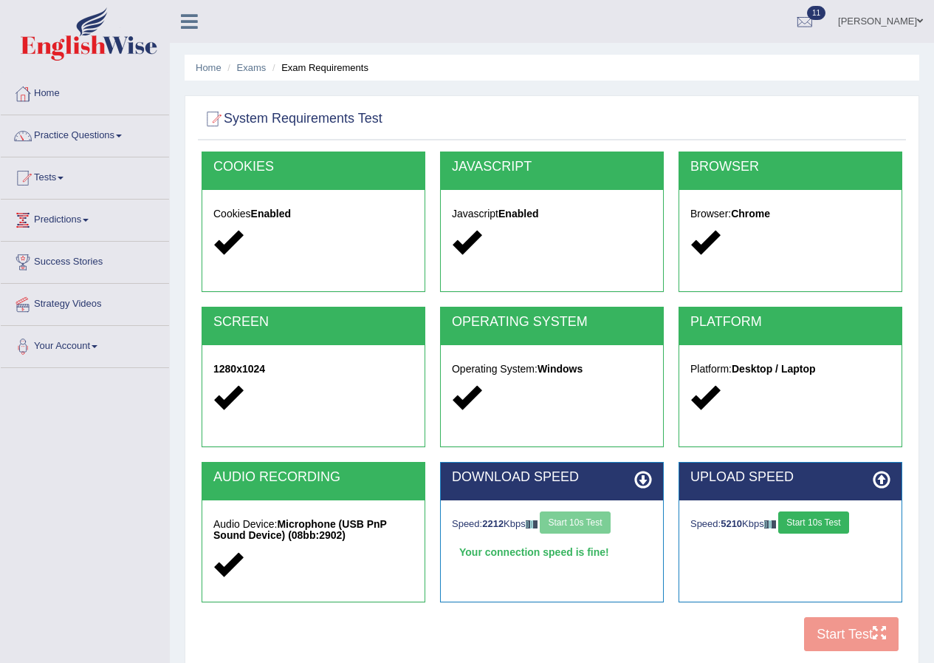
click at [596, 521] on div "Speed: 2212 Kbps Start 10s Test" at bounding box center [552, 524] width 200 height 26
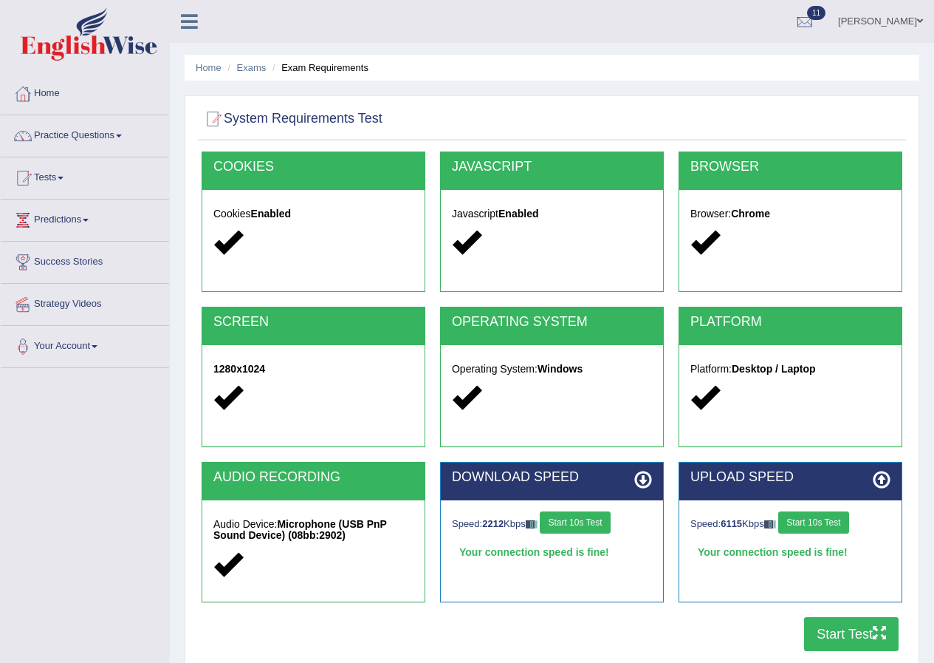
click at [859, 630] on button "Start Test" at bounding box center [851, 634] width 95 height 34
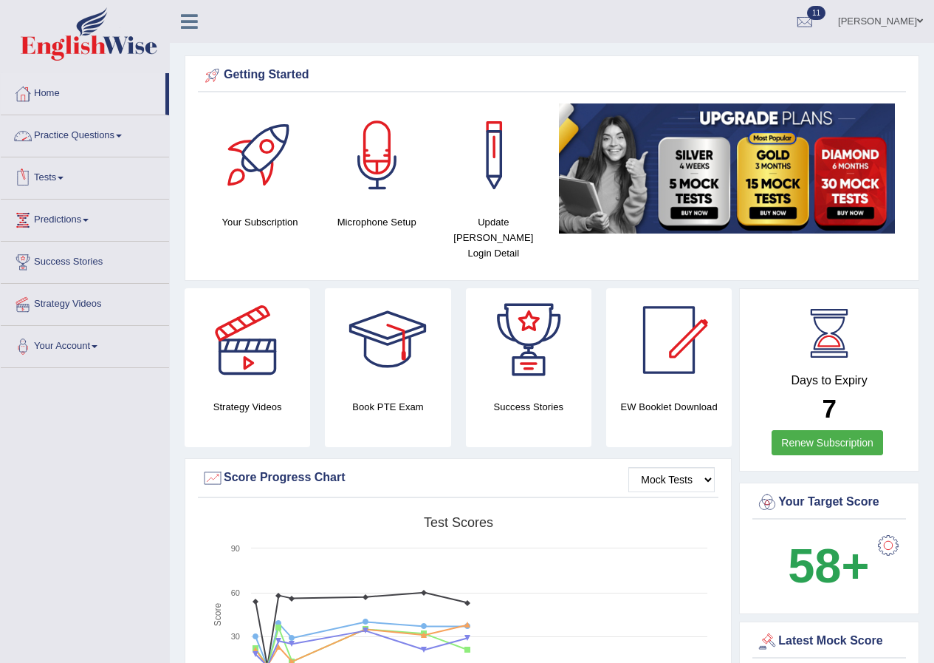
click at [60, 173] on link "Tests" at bounding box center [85, 175] width 168 height 37
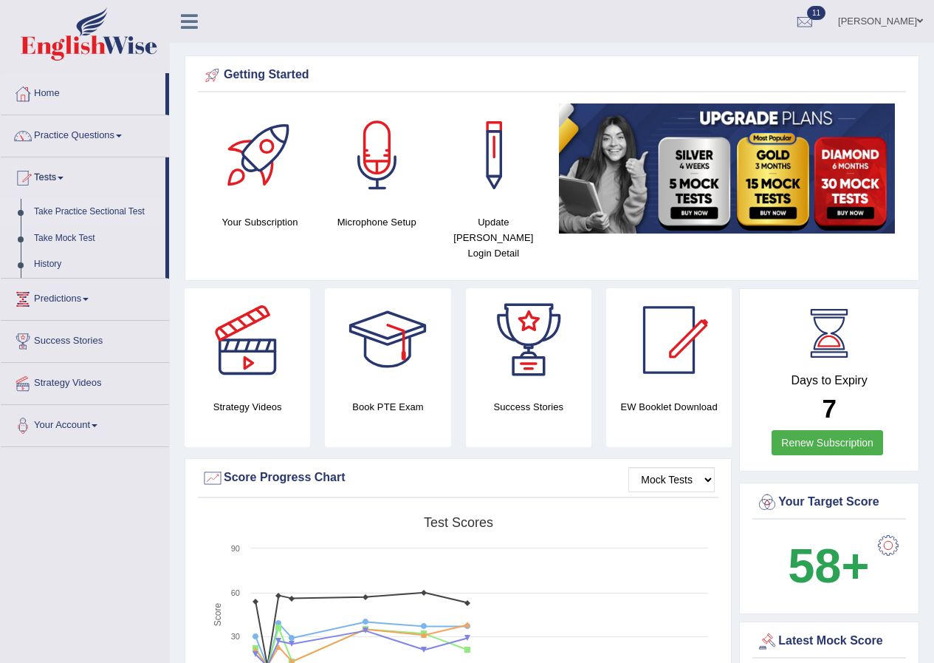
click at [90, 208] on link "Take Practice Sectional Test" at bounding box center [96, 212] width 138 height 27
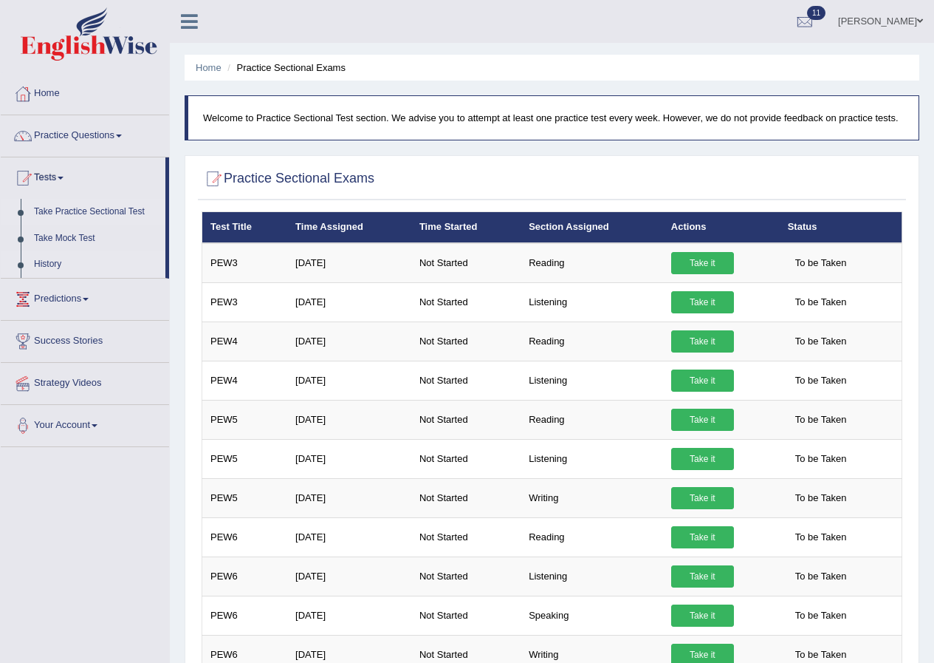
drag, startPoint x: 60, startPoint y: 258, endPoint x: 112, endPoint y: 258, distance: 51.7
click at [60, 259] on link "History" at bounding box center [96, 264] width 138 height 27
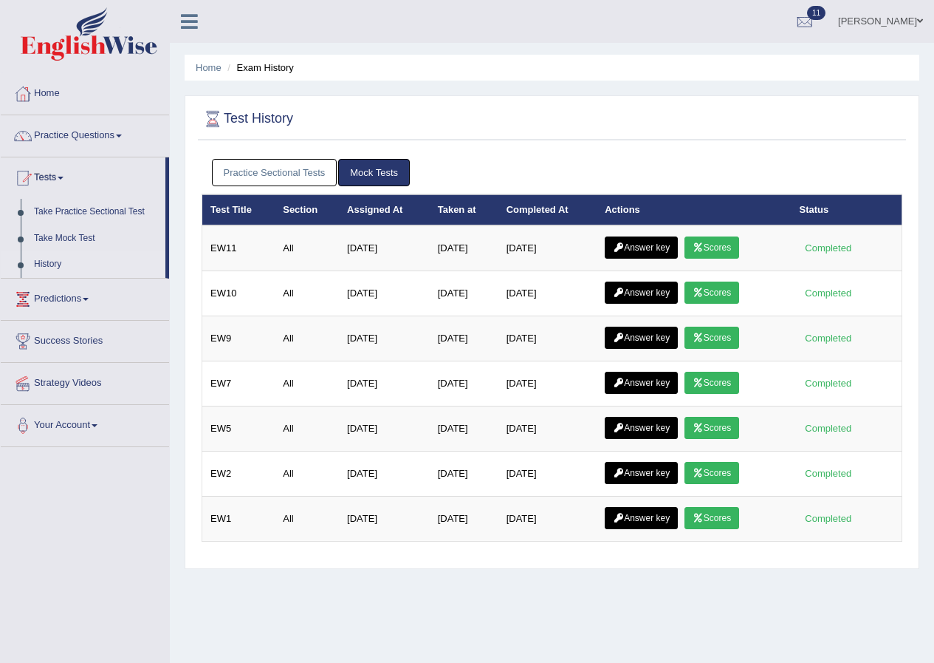
click at [301, 166] on link "Practice Sectional Tests" at bounding box center [275, 172] width 126 height 27
click at [295, 171] on link "Practice Sectional Tests" at bounding box center [275, 172] width 126 height 27
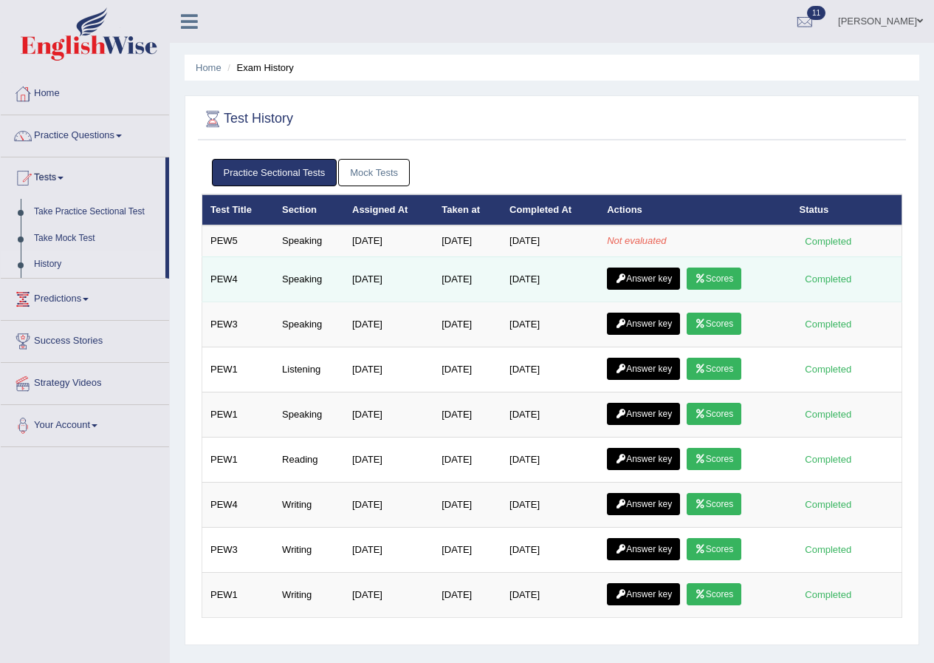
click at [715, 268] on link "Scores" at bounding box center [714, 278] width 55 height 22
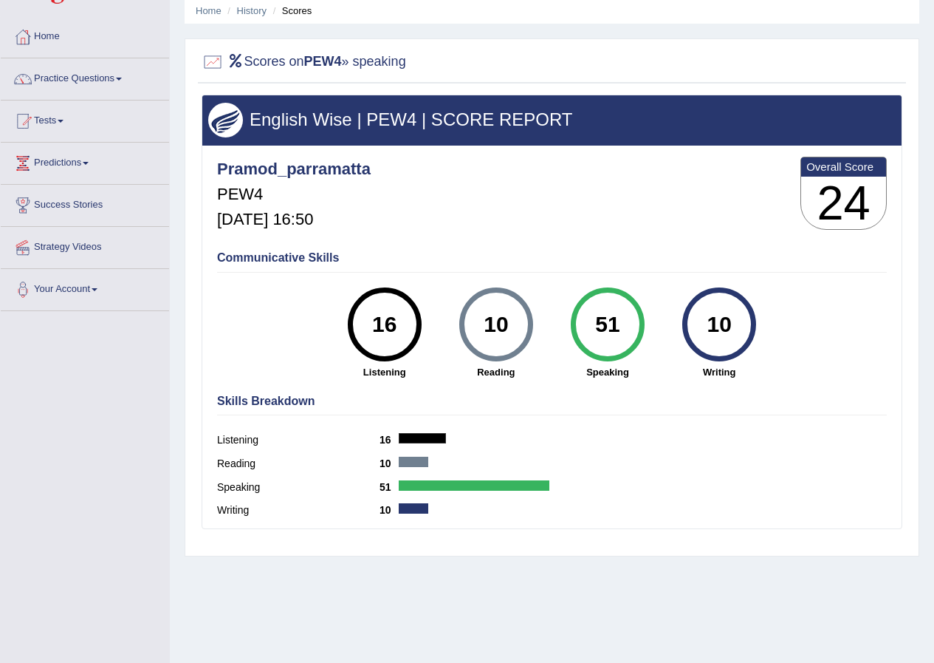
scroll to position [113, 0]
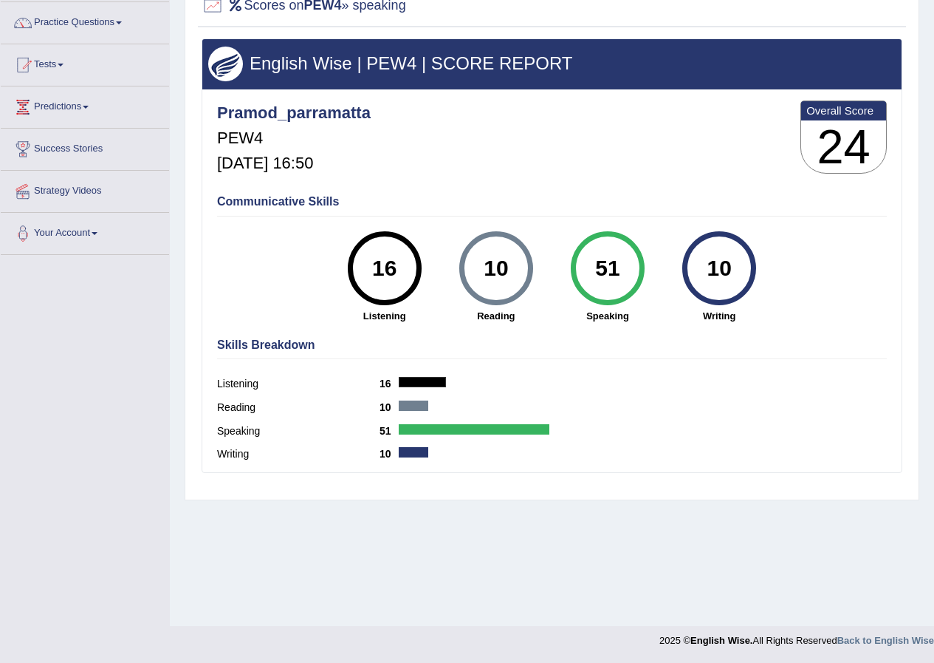
click at [618, 284] on div "51" at bounding box center [608, 268] width 54 height 62
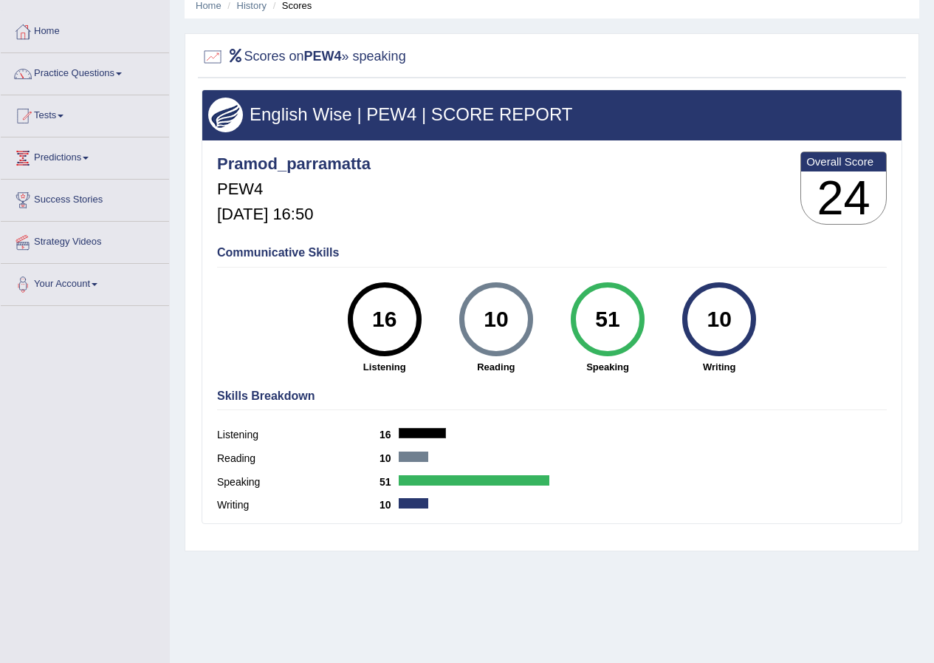
scroll to position [0, 0]
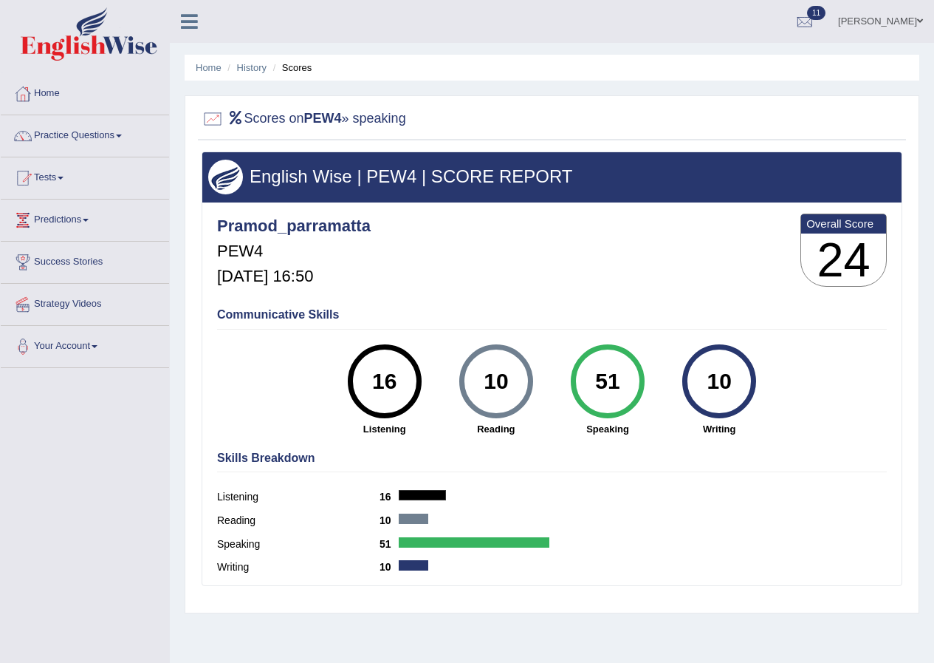
click at [210, 117] on div at bounding box center [213, 119] width 22 height 22
click at [357, 120] on h2 "Scores on PEW4 » speaking" at bounding box center [304, 119] width 205 height 22
click at [314, 229] on h4 "Pramod_parramatta" at bounding box center [294, 226] width 154 height 18
click at [844, 251] on h3 "24" at bounding box center [843, 259] width 85 height 53
click at [844, 252] on h3 "24" at bounding box center [843, 259] width 85 height 53
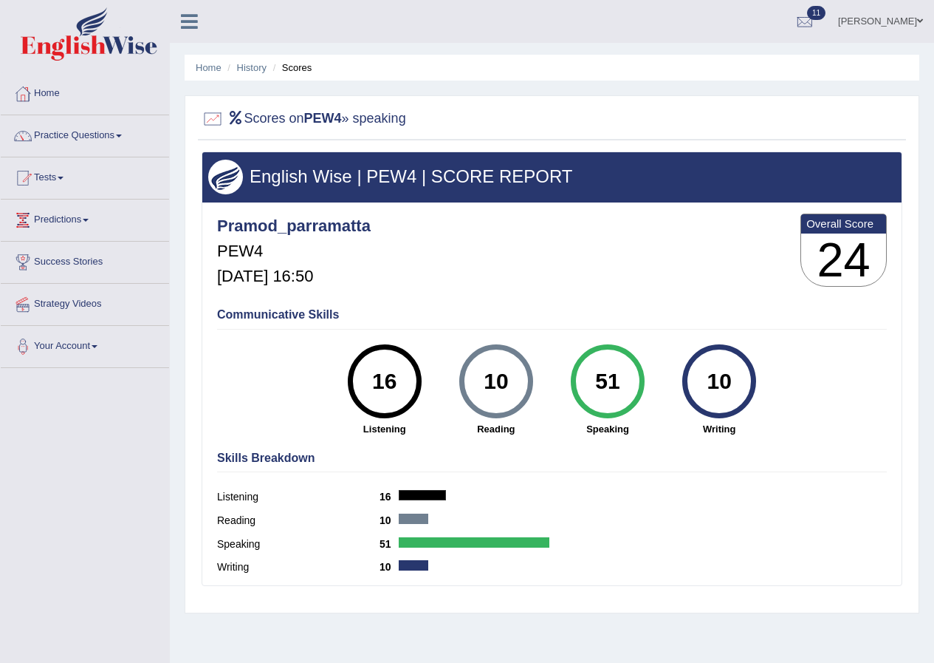
click at [337, 317] on h4 "Communicative Skills" at bounding box center [552, 314] width 670 height 13
click at [274, 290] on div "Pramod_parramatta PEW4 Oct 2, 2025, 16:50" at bounding box center [294, 251] width 154 height 83
click at [307, 317] on h4 "Communicative Skills" at bounding box center [552, 314] width 670 height 13
click at [250, 68] on link "History" at bounding box center [252, 67] width 30 height 11
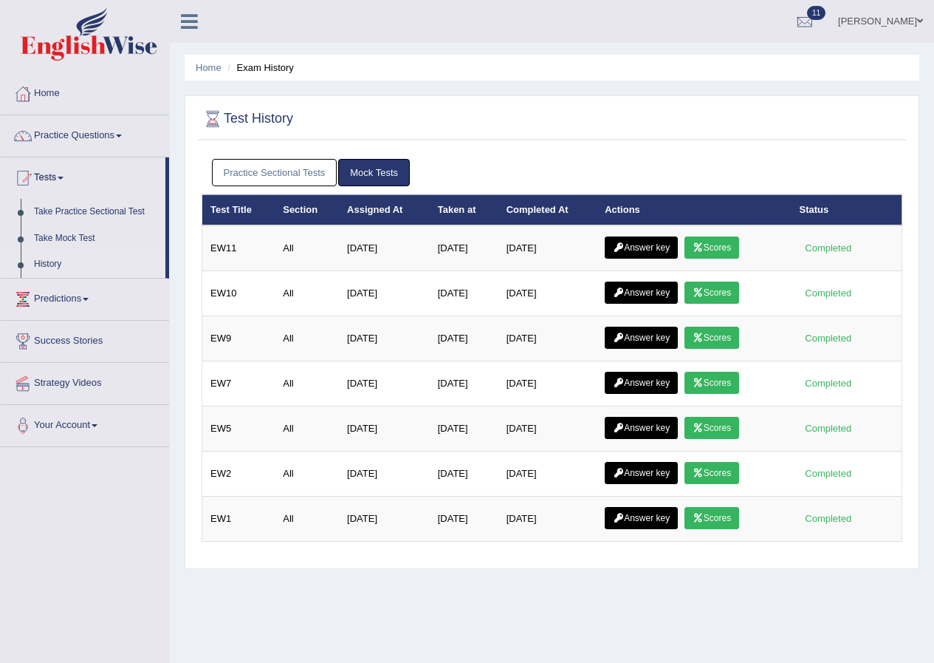
click at [312, 172] on link "Practice Sectional Tests" at bounding box center [275, 172] width 126 height 27
click at [298, 174] on link "Practice Sectional Tests" at bounding box center [275, 172] width 126 height 27
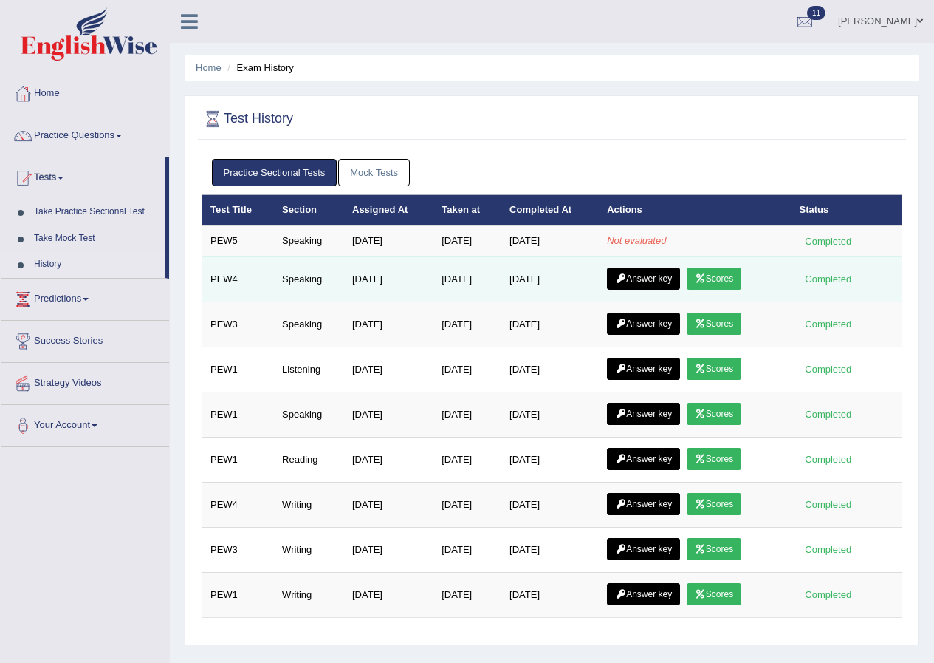
click at [727, 280] on link "Scores" at bounding box center [714, 278] width 55 height 22
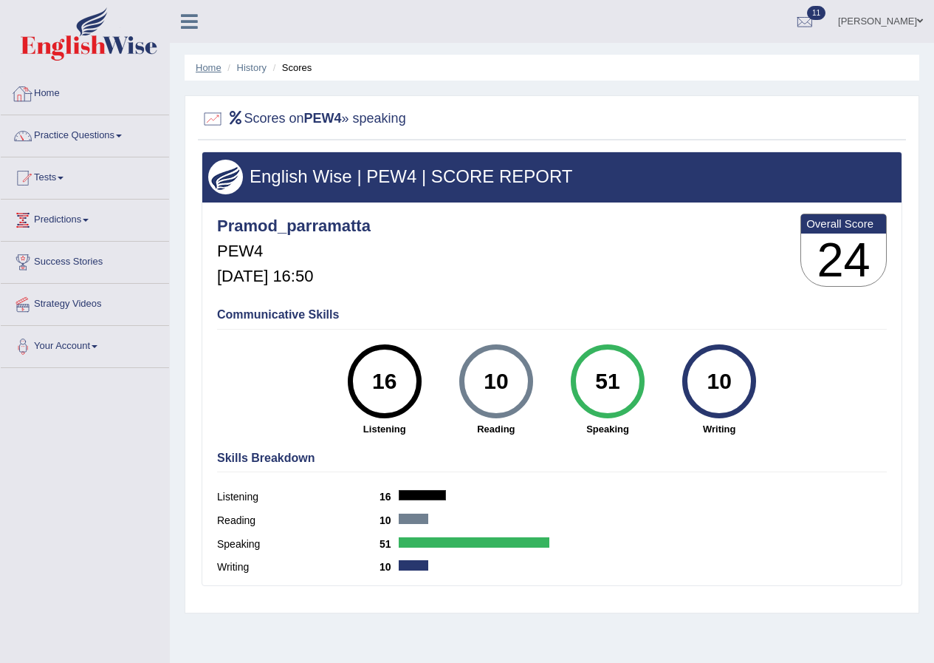
click at [204, 69] on link "Home" at bounding box center [209, 67] width 26 height 11
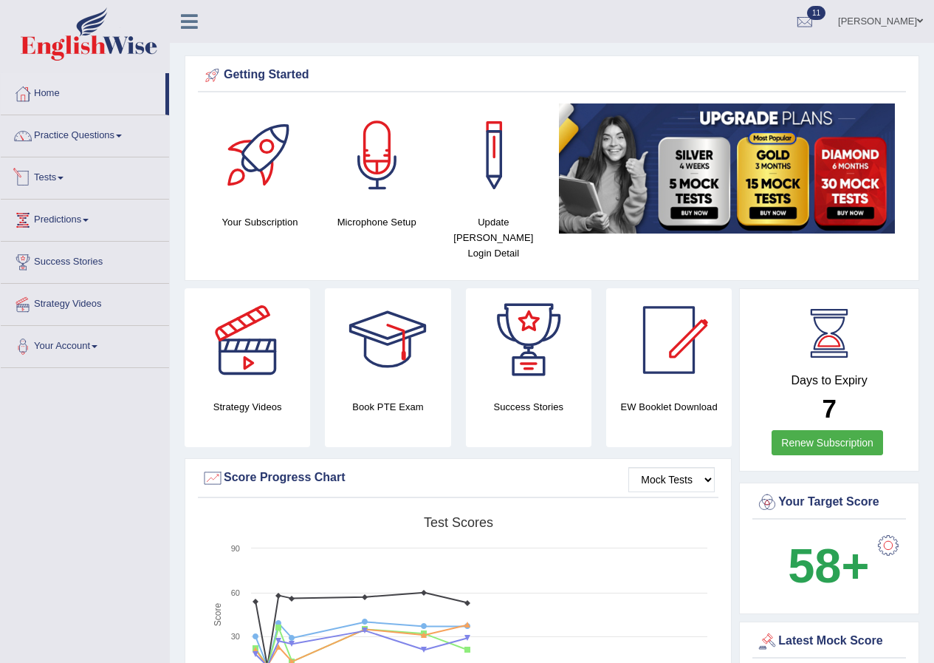
click at [64, 178] on span at bounding box center [61, 178] width 6 height 3
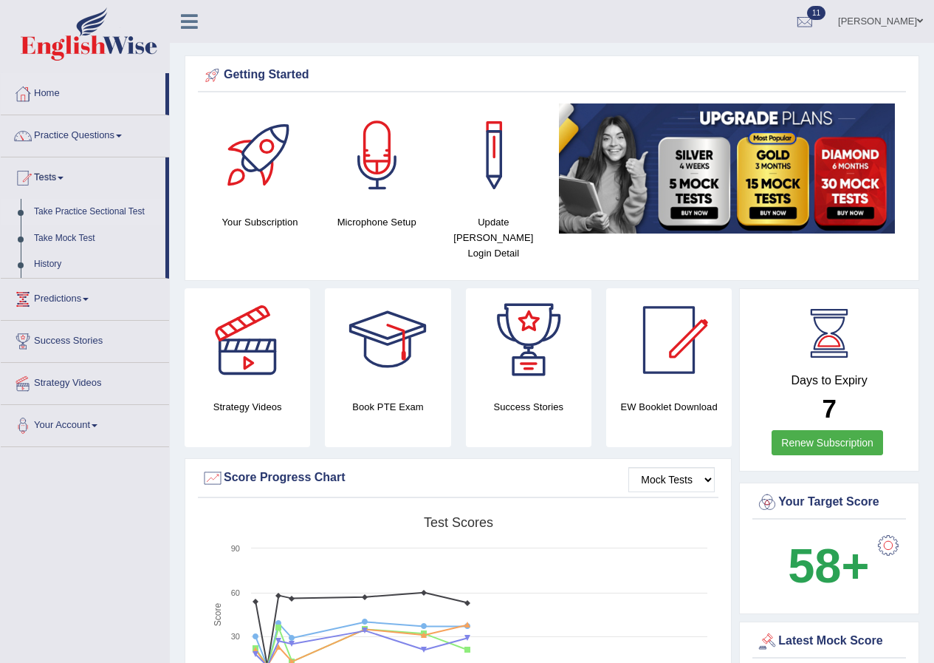
click at [114, 213] on link "Take Practice Sectional Test" at bounding box center [96, 212] width 138 height 27
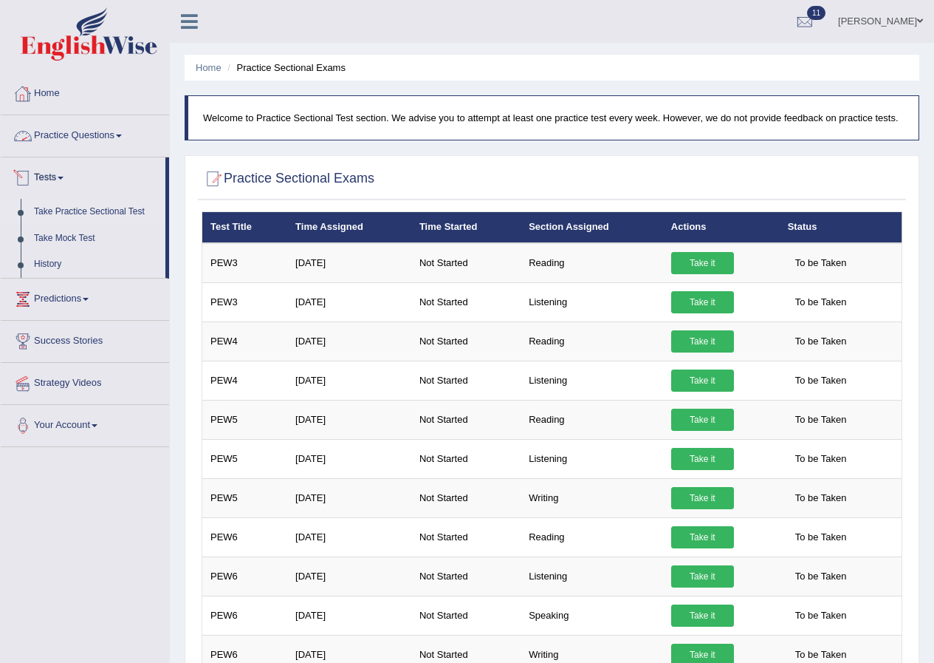
click at [64, 177] on span at bounding box center [61, 178] width 6 height 3
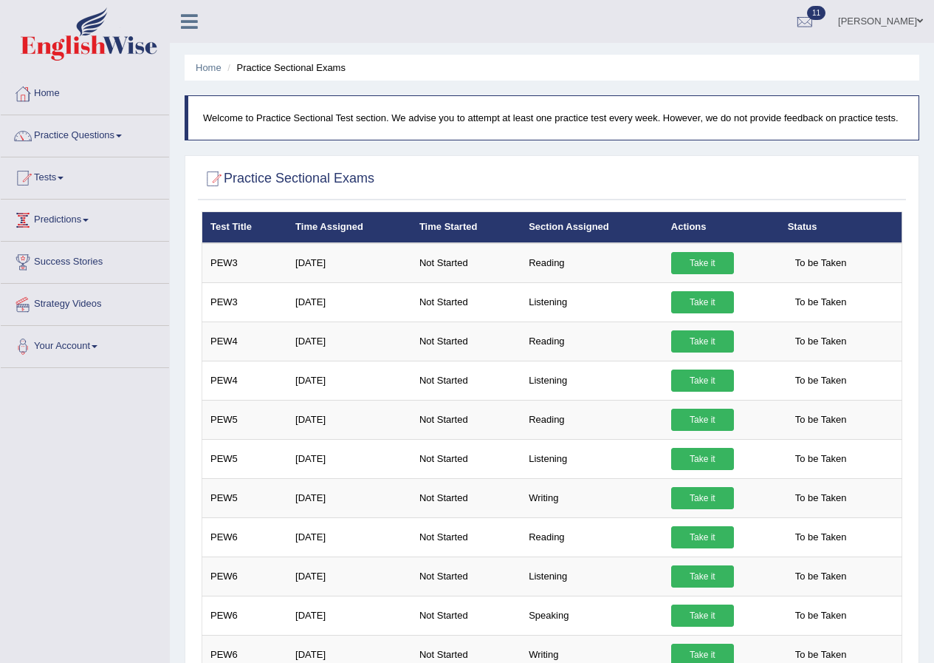
click at [66, 185] on link "Tests" at bounding box center [85, 175] width 168 height 37
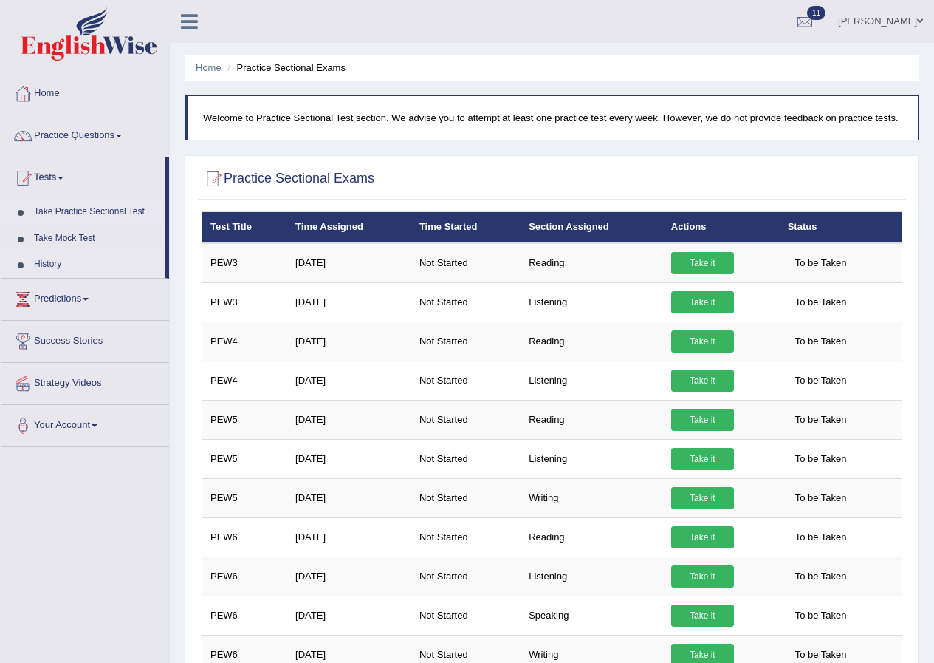
click at [58, 261] on link "History" at bounding box center [96, 264] width 138 height 27
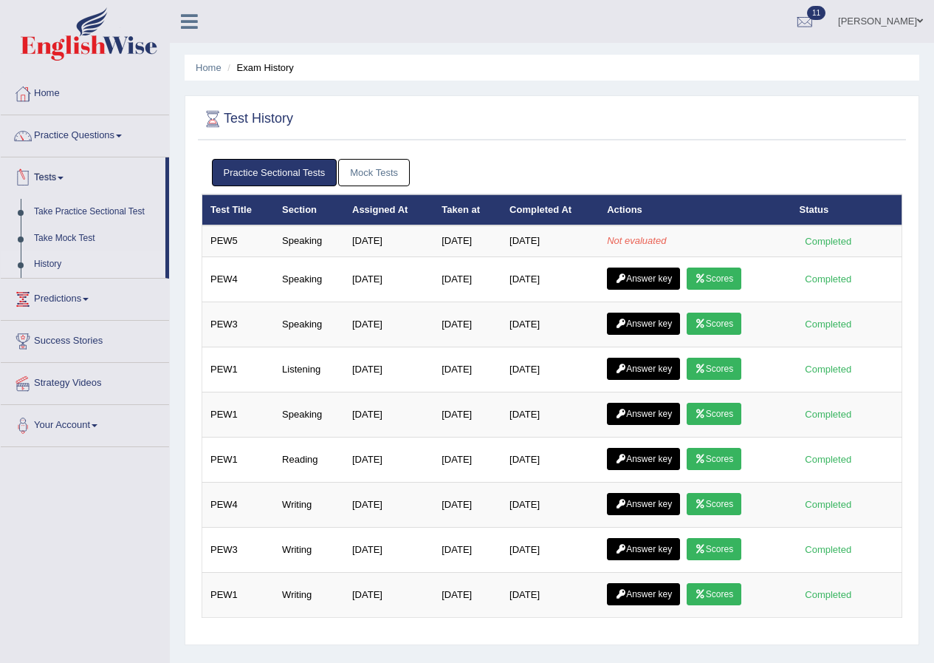
click at [292, 173] on link "Practice Sectional Tests" at bounding box center [275, 172] width 126 height 27
click at [367, 175] on link "Mock Tests" at bounding box center [374, 172] width 72 height 27
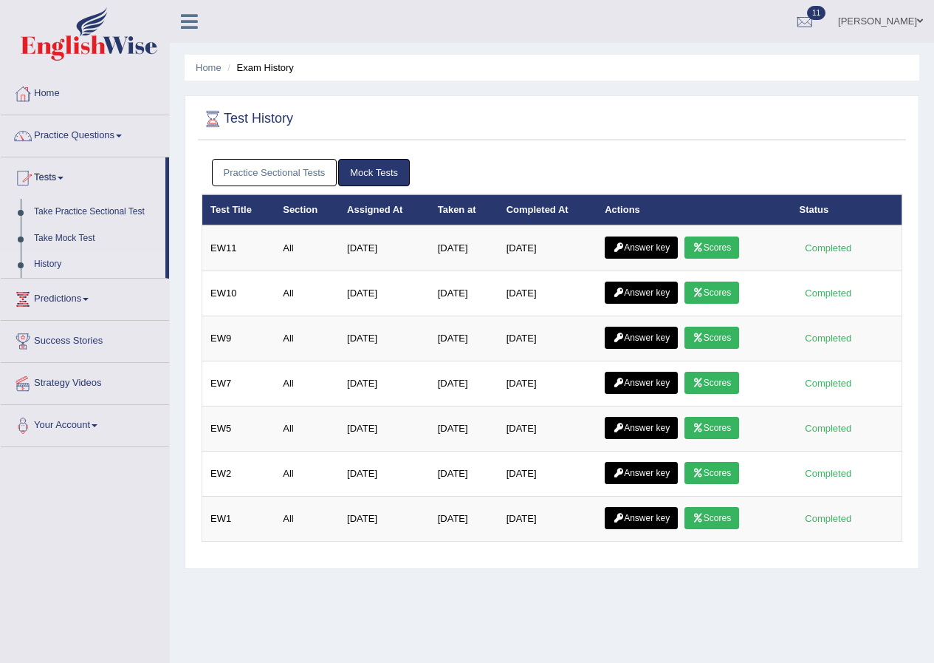
click at [298, 175] on link "Practice Sectional Tests" at bounding box center [275, 172] width 126 height 27
click at [256, 177] on link "Practice Sectional Tests" at bounding box center [275, 172] width 126 height 27
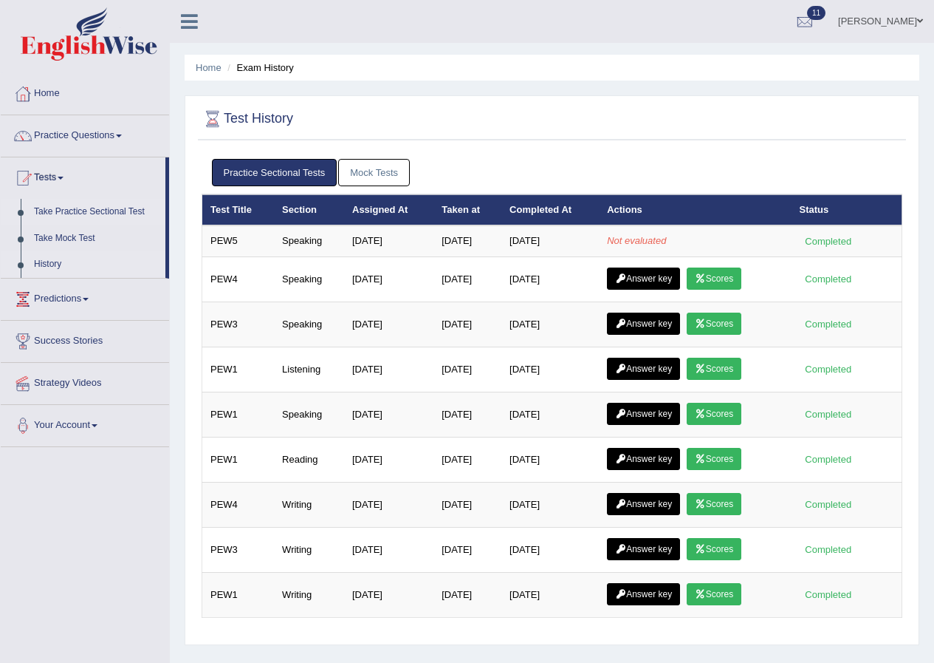
click at [132, 207] on link "Take Practice Sectional Test" at bounding box center [96, 212] width 138 height 27
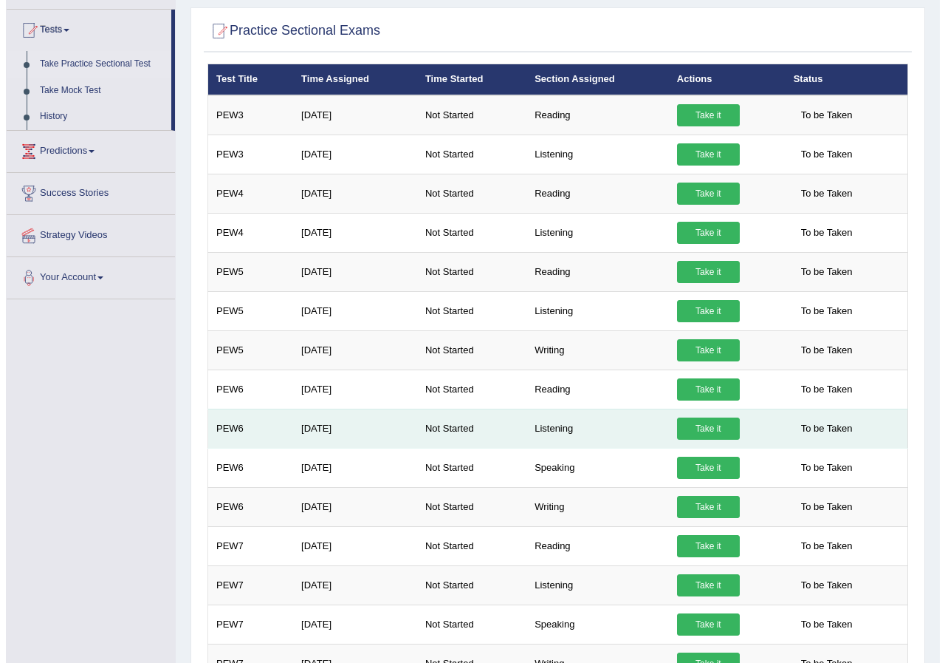
scroll to position [74, 0]
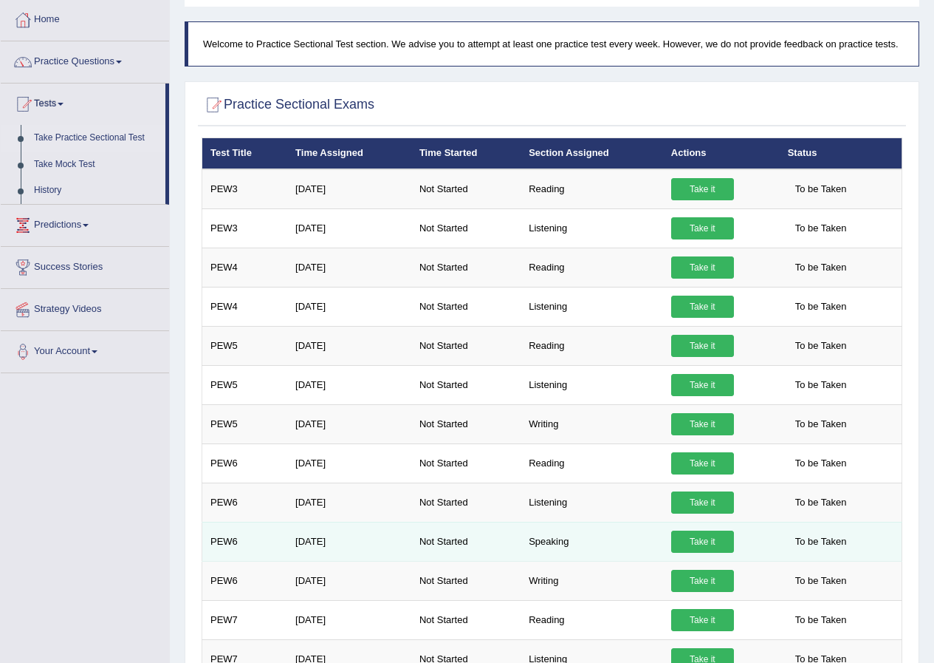
click at [693, 543] on link "Take it" at bounding box center [702, 541] width 63 height 22
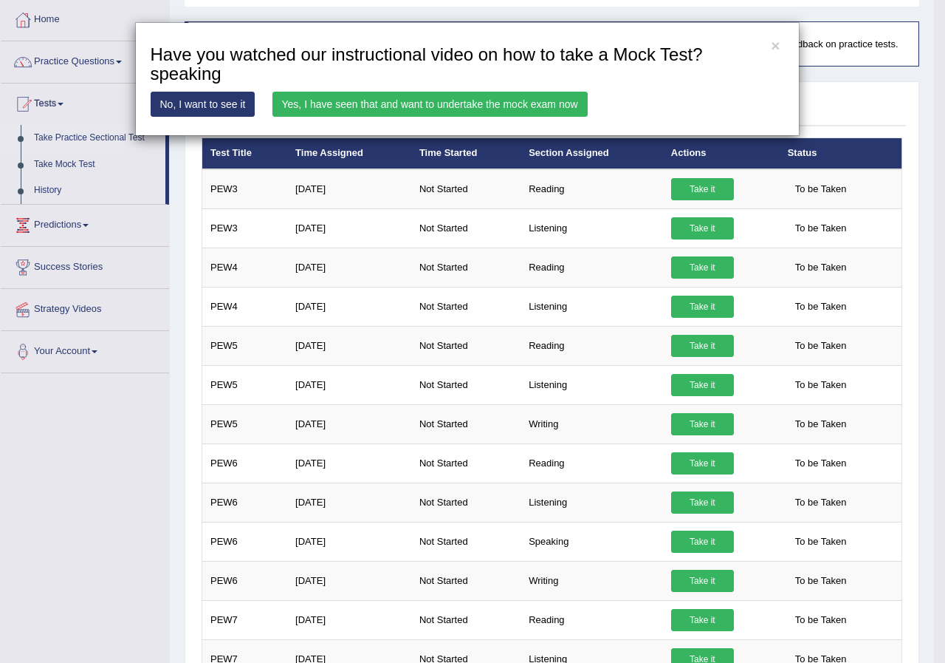
click at [507, 104] on link "Yes, I have seen that and want to undertake the mock exam now" at bounding box center [430, 104] width 315 height 25
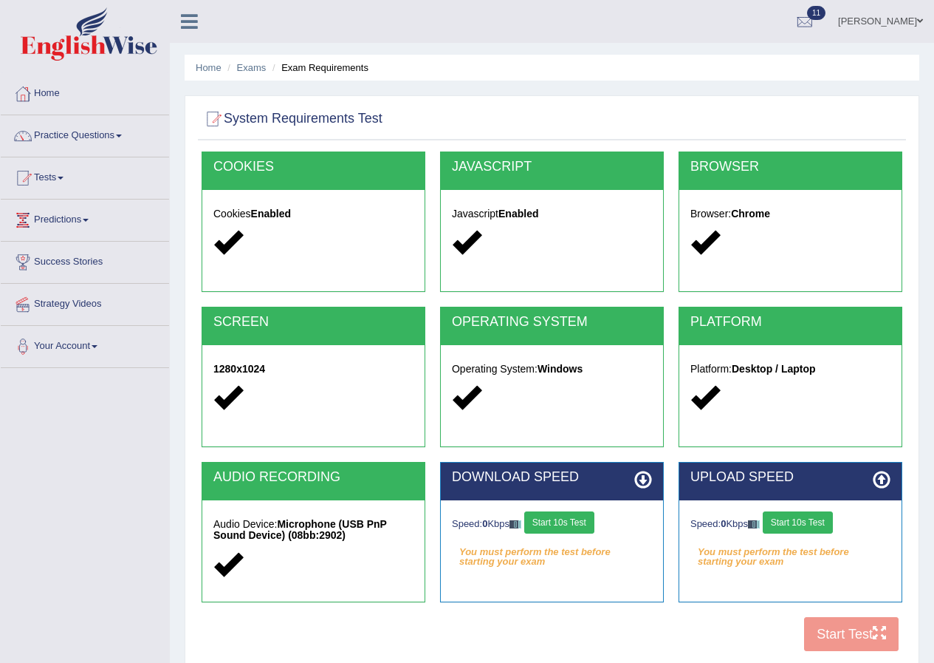
click at [644, 476] on icon at bounding box center [643, 479] width 18 height 18
click at [589, 524] on button "Start 10s Test" at bounding box center [559, 522] width 70 height 22
click at [797, 523] on button "Start 10s Test" at bounding box center [798, 522] width 70 height 22
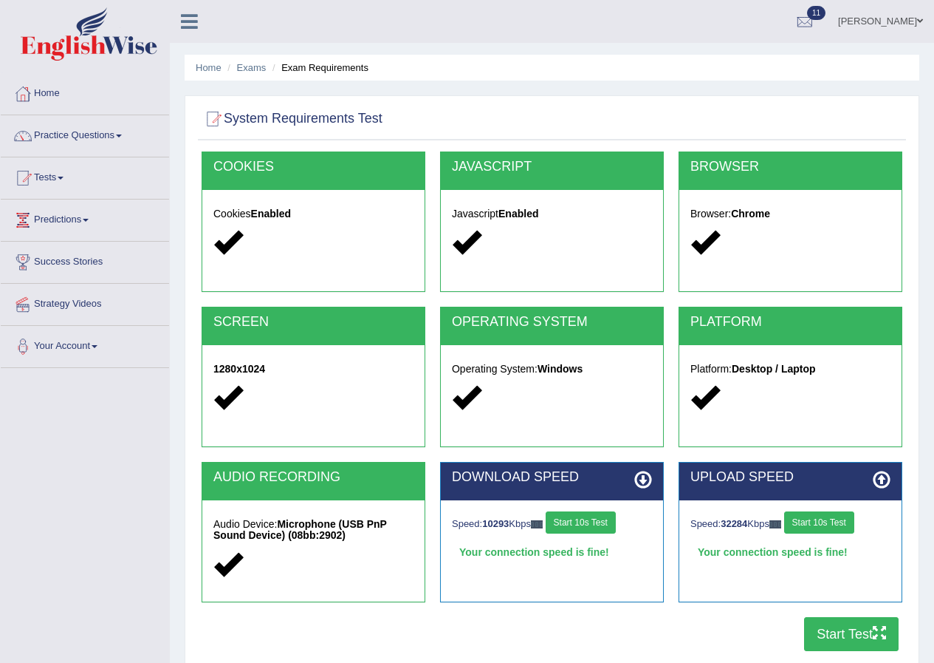
click at [843, 631] on button "Start Test" at bounding box center [851, 634] width 95 height 34
